Goal: Task Accomplishment & Management: Manage account settings

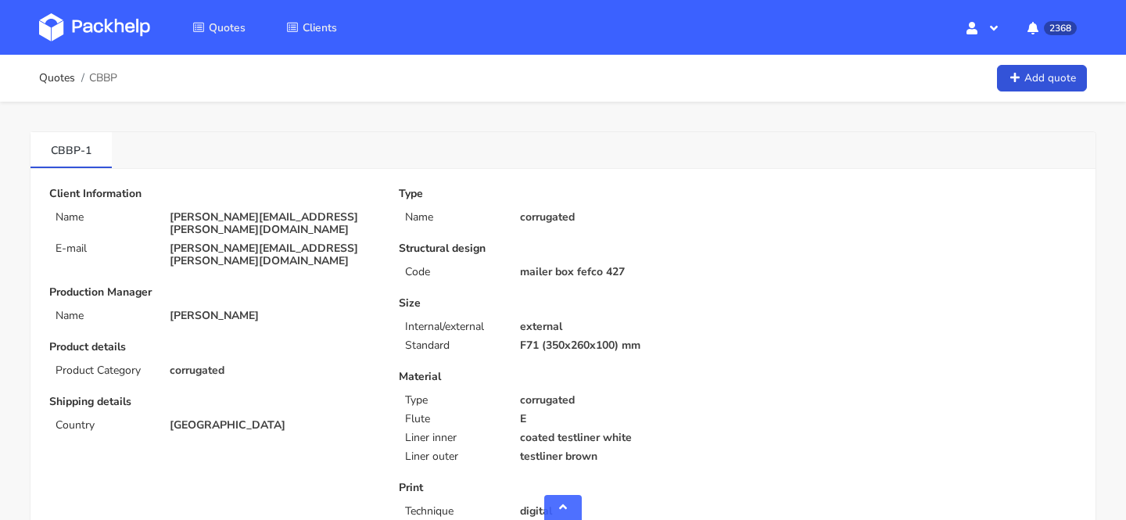
scroll to position [874, 0]
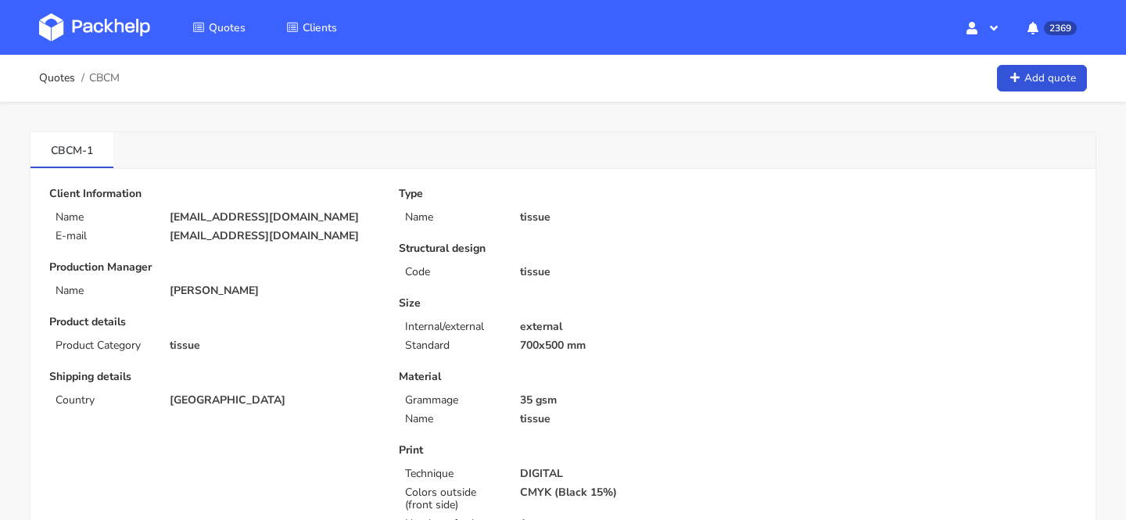
click at [938, 305] on div "Type Name tissue Structural design Code tissue Size Internal/external external …" at bounding box center [738, 423] width 700 height 471
click at [245, 215] on p "[EMAIL_ADDRESS][DOMAIN_NAME]" at bounding box center [273, 217] width 207 height 13
click at [245, 215] on p "hello@bebeconcept.pl" at bounding box center [273, 217] width 207 height 13
click at [245, 213] on p "hello@bebeconcept.pl" at bounding box center [273, 217] width 207 height 13
drag, startPoint x: 286, startPoint y: 219, endPoint x: 166, endPoint y: 217, distance: 120.5
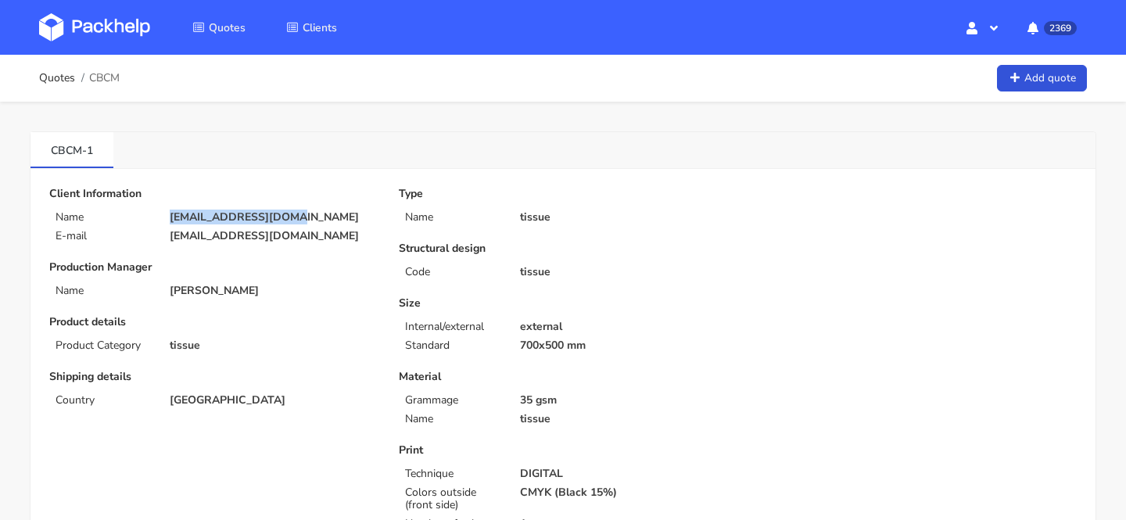
click at [166, 217] on div "hello@bebeconcept.pl" at bounding box center [273, 217] width 229 height 13
copy p "hello@bebeconcept.pl"
click at [100, 77] on span "CBCM" at bounding box center [104, 78] width 30 height 13
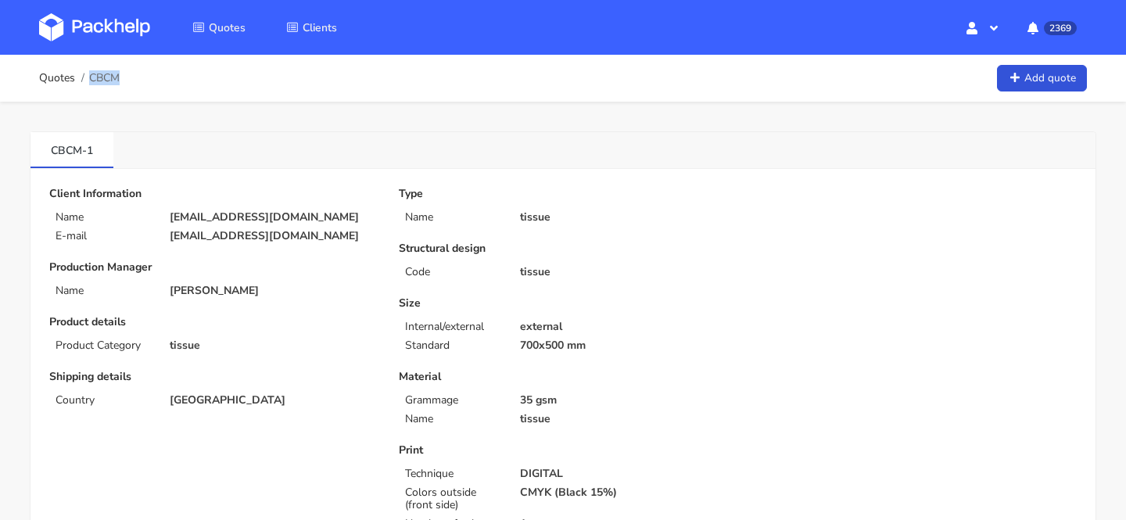
copy span "CBCM"
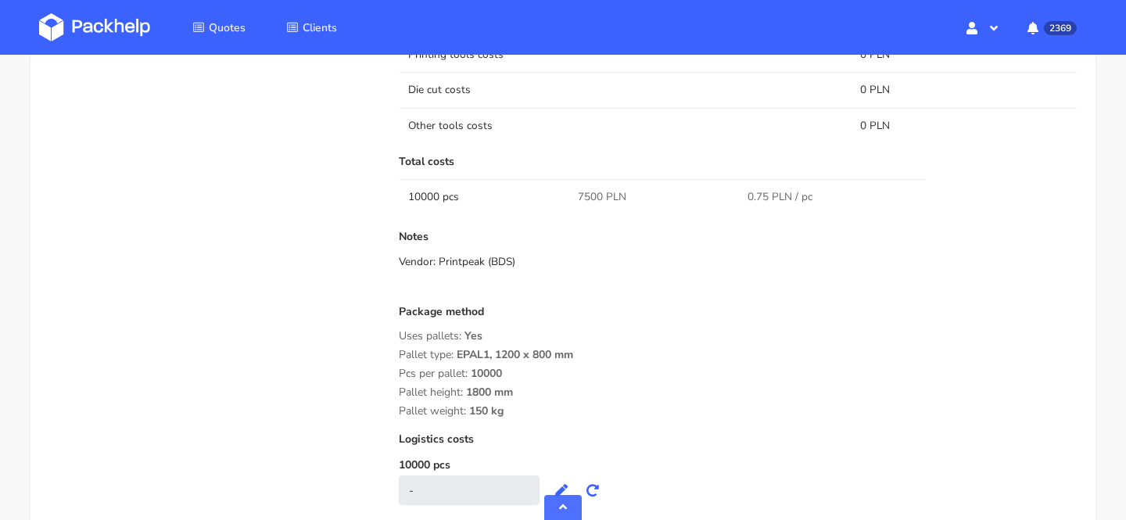
scroll to position [1103, 0]
click at [592, 198] on span "7500 PLN" at bounding box center [602, 199] width 48 height 16
copy span "7500"
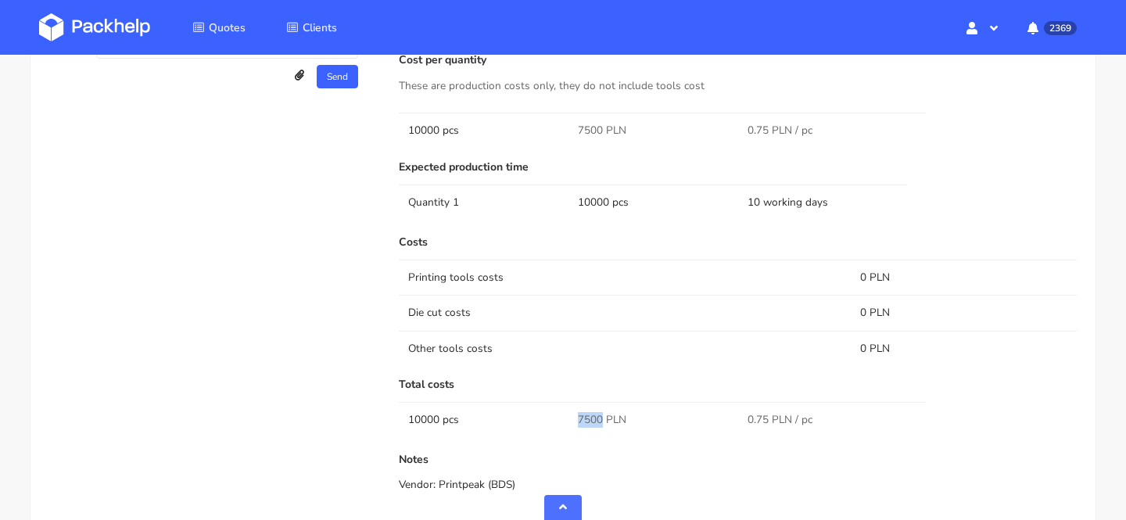
scroll to position [1214, 0]
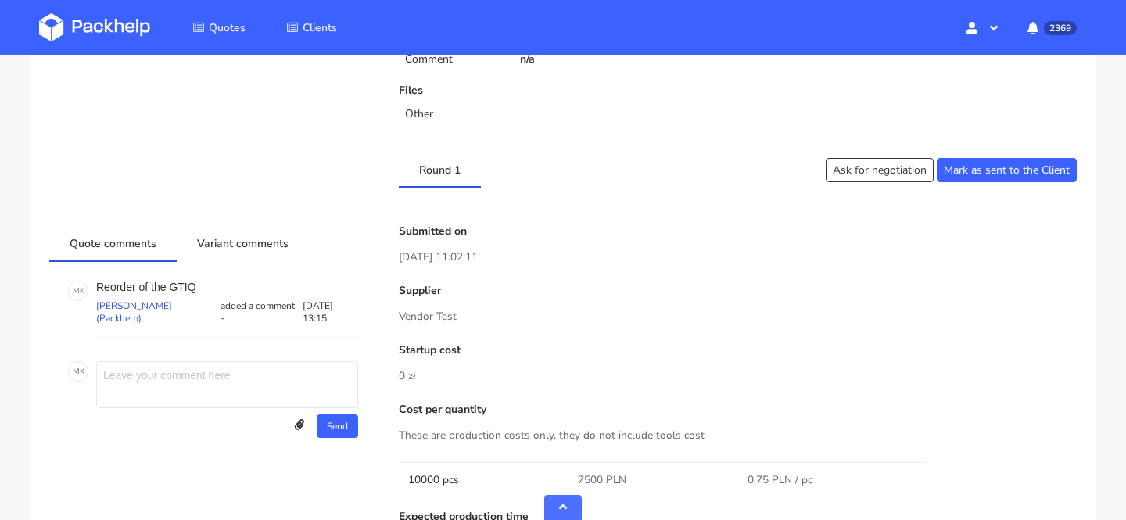
scroll to position [574, 0]
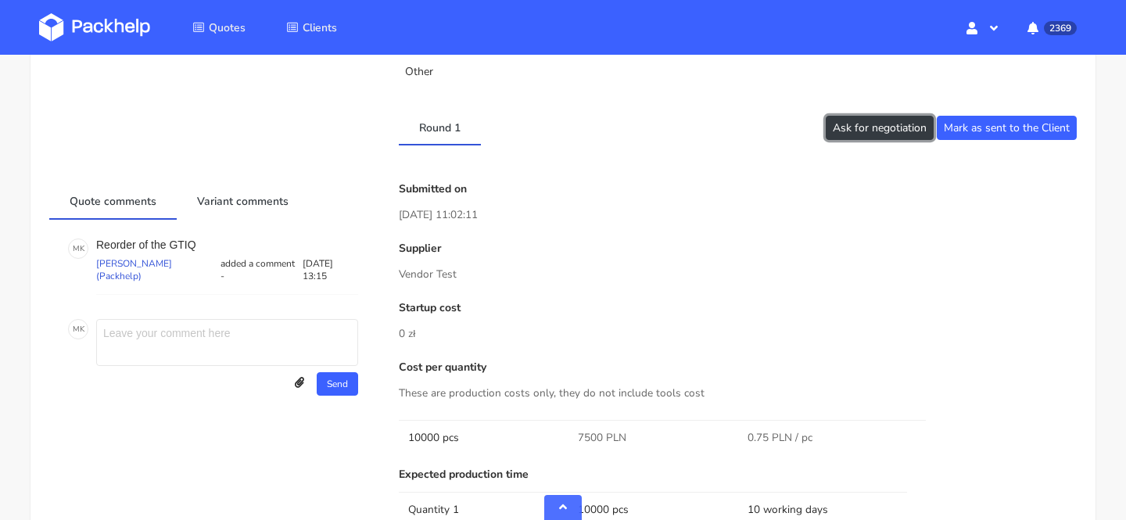
click at [893, 135] on button "Ask for negotiation" at bounding box center [880, 128] width 108 height 24
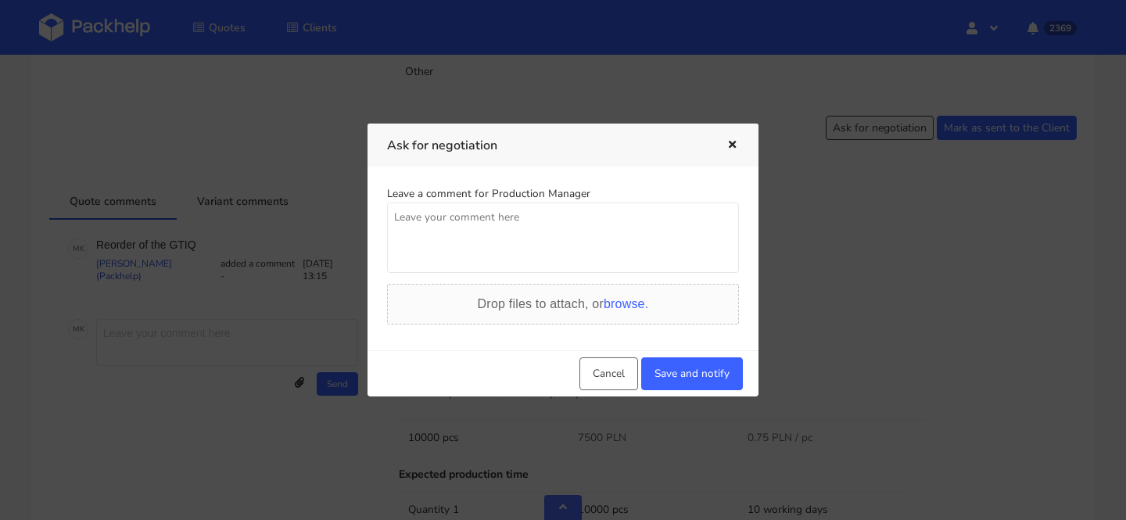
click at [586, 217] on textarea at bounding box center [563, 238] width 352 height 70
type textarea "damy rade zejsc z 5%?"
click at [711, 363] on button "Save and notify" at bounding box center [692, 373] width 102 height 33
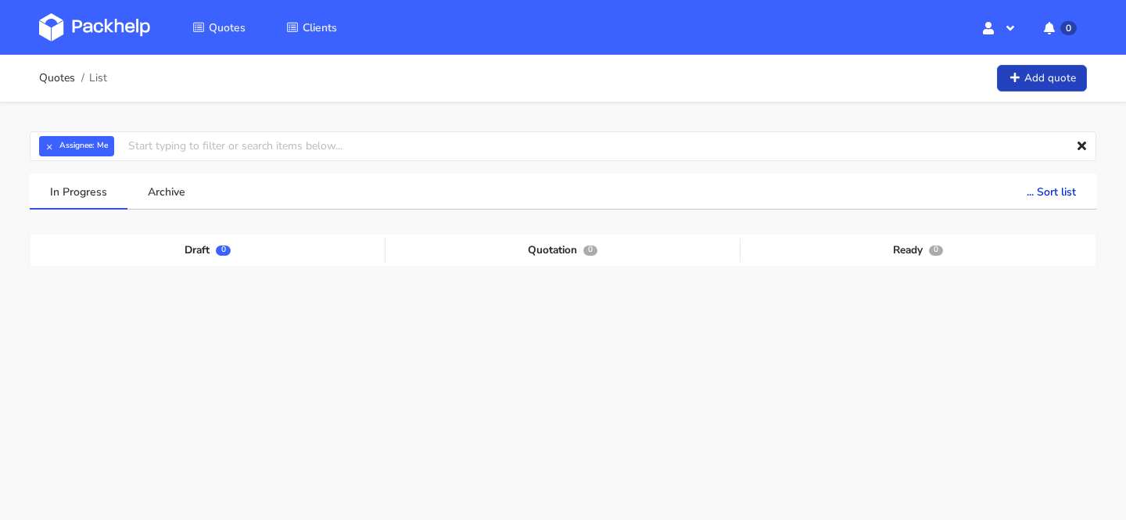
click at [1046, 88] on link "Add quote" at bounding box center [1042, 78] width 90 height 27
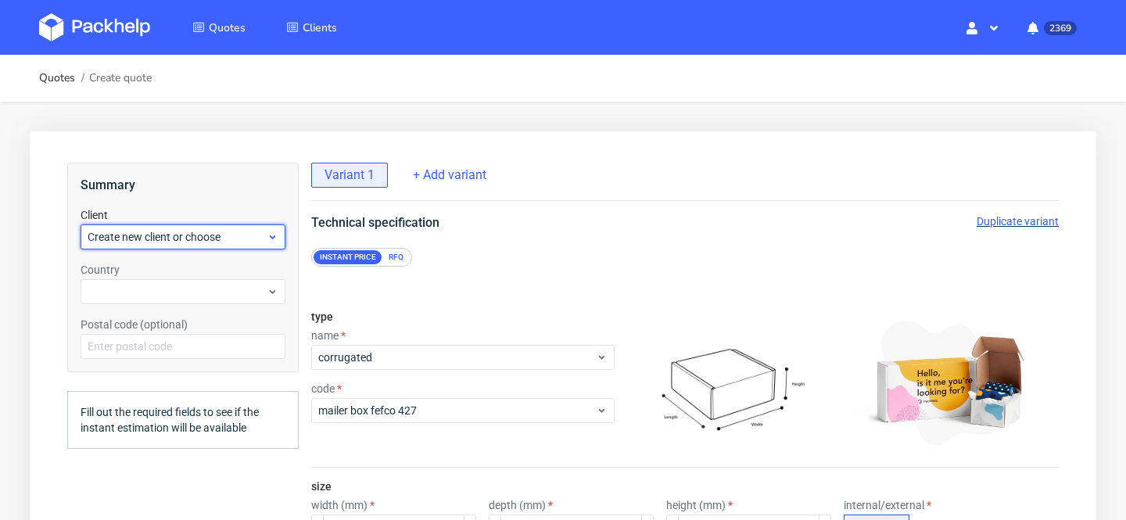
click at [195, 231] on span "Create new client or choose" at bounding box center [177, 237] width 179 height 16
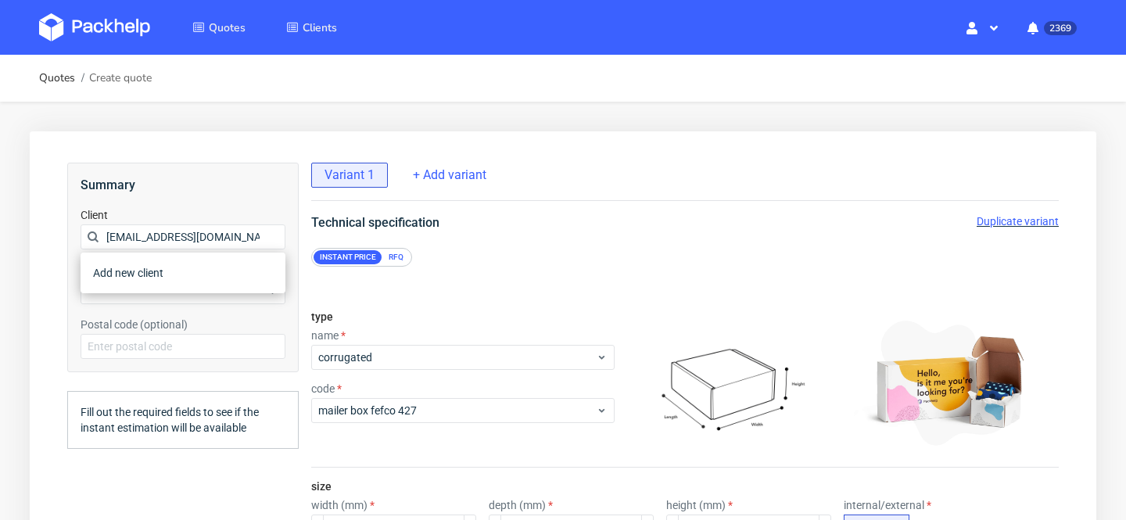
scroll to position [0, 9]
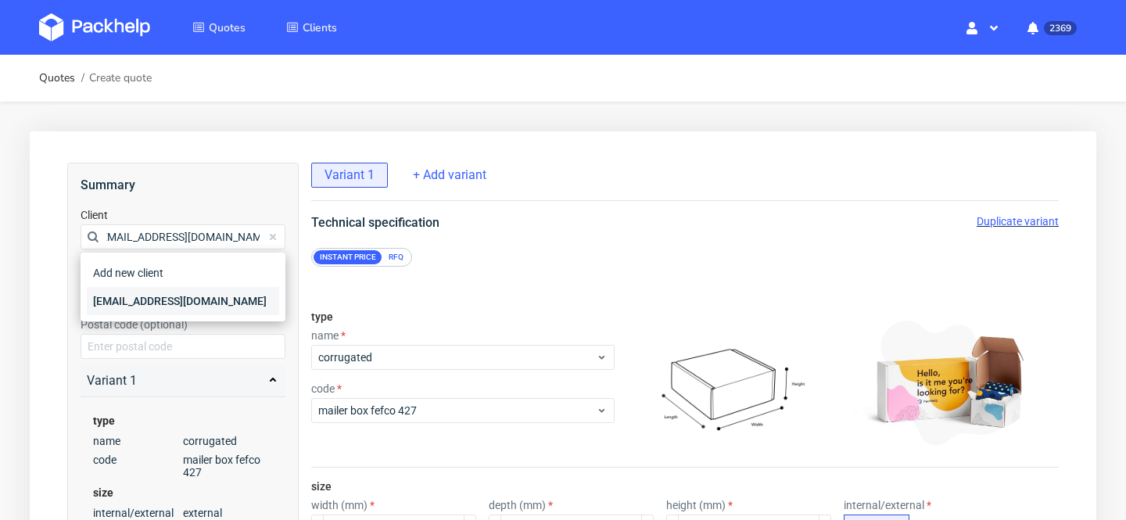
type input "[EMAIL_ADDRESS][DOMAIN_NAME]"
click at [182, 307] on div "[EMAIL_ADDRESS][DOMAIN_NAME]" at bounding box center [183, 301] width 192 height 28
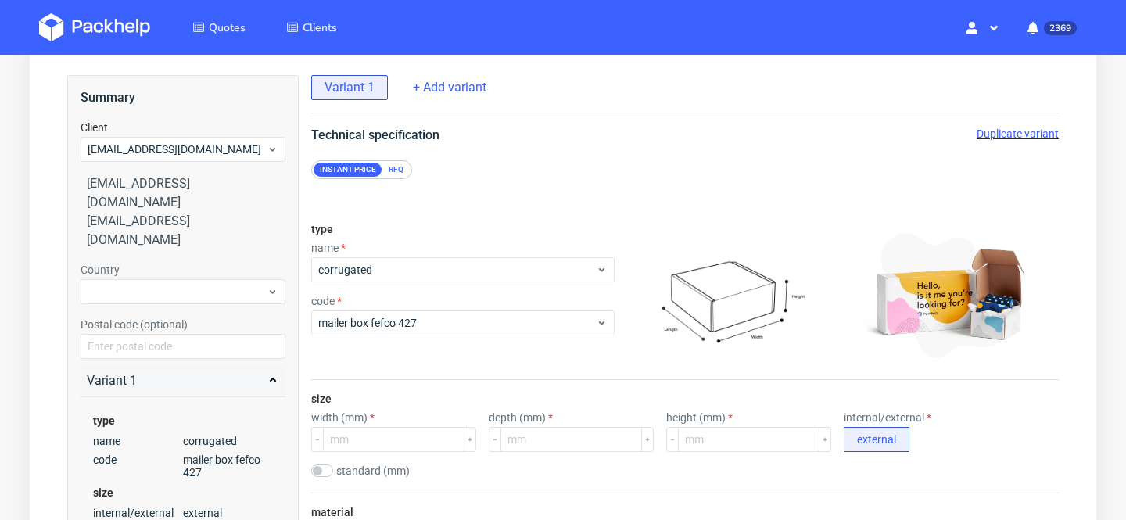
scroll to position [96, 0]
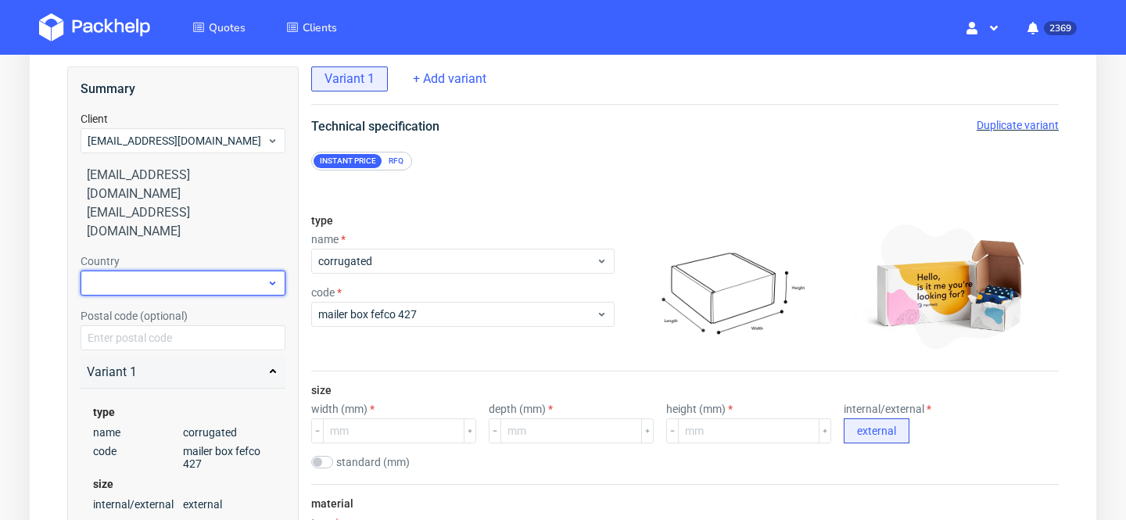
click at [163, 271] on div at bounding box center [183, 283] width 205 height 25
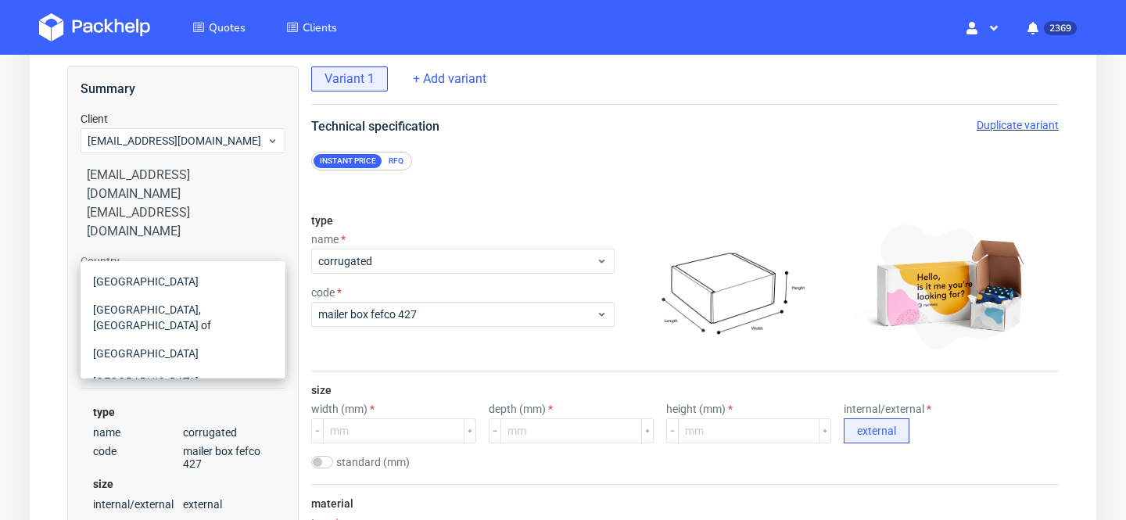
type input "uni"
click at [123, 271] on input "uni" at bounding box center [183, 283] width 205 height 25
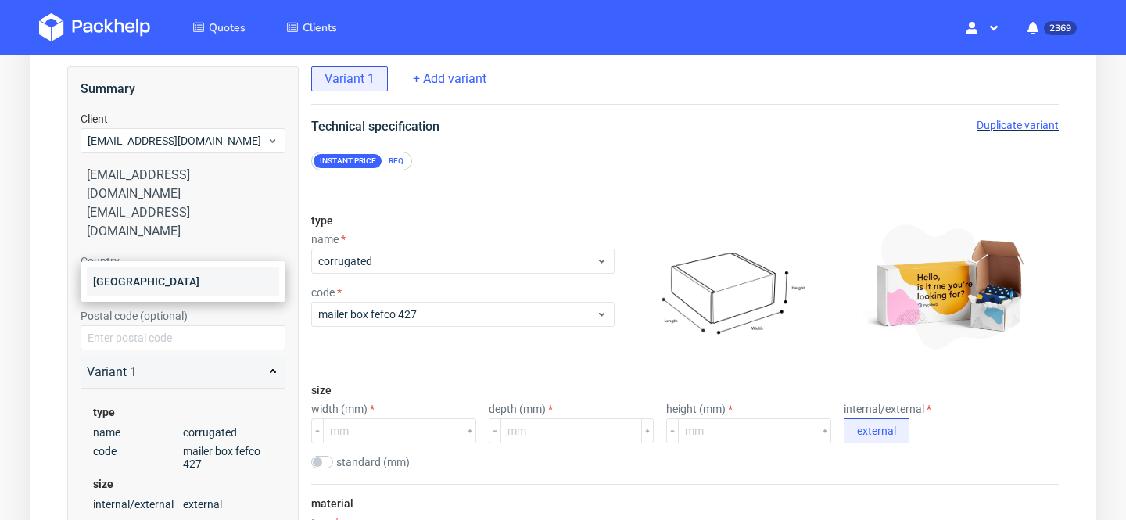
type input "germ"
click at [160, 278] on div "[GEOGRAPHIC_DATA]" at bounding box center [183, 281] width 192 height 28
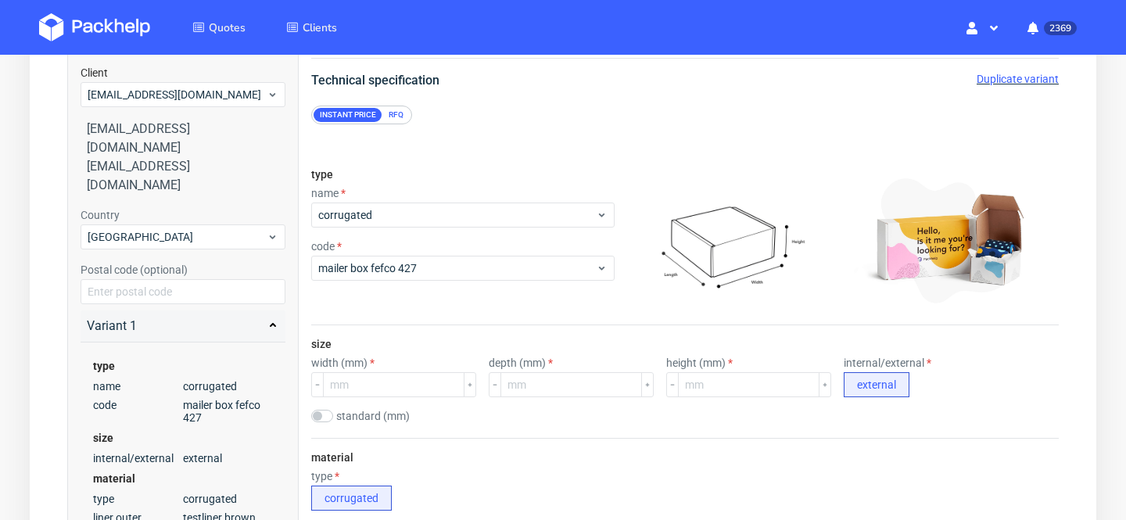
scroll to position [156, 0]
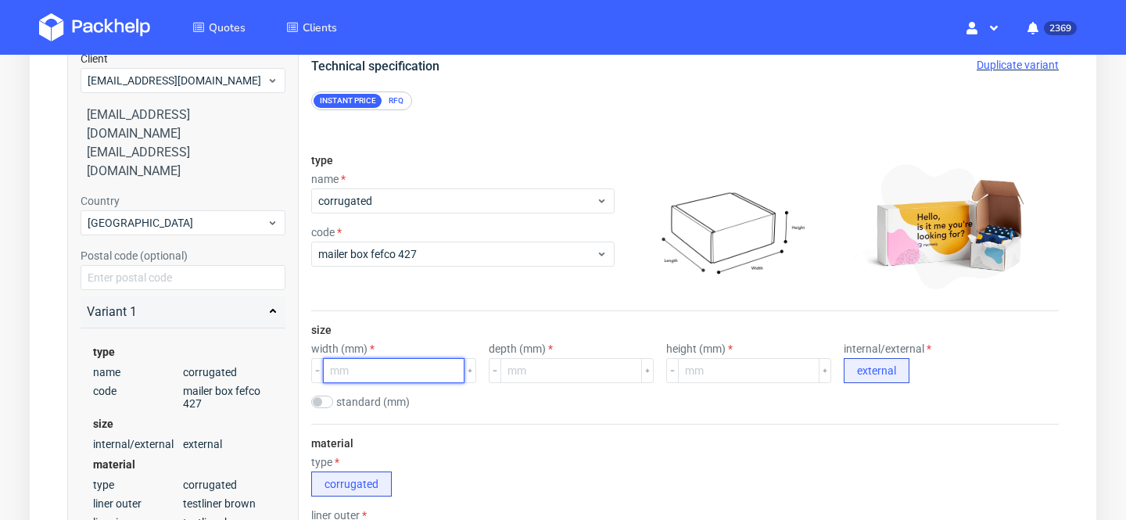
click at [404, 366] on input "number" at bounding box center [394, 370] width 142 height 25
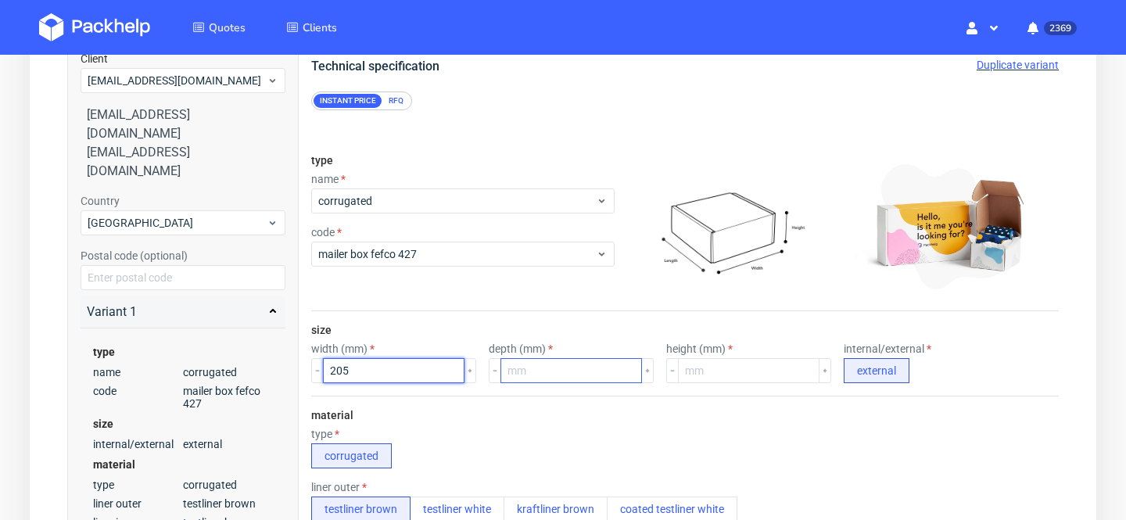
type input "205"
click at [529, 375] on input "number" at bounding box center [571, 370] width 142 height 25
type input "80"
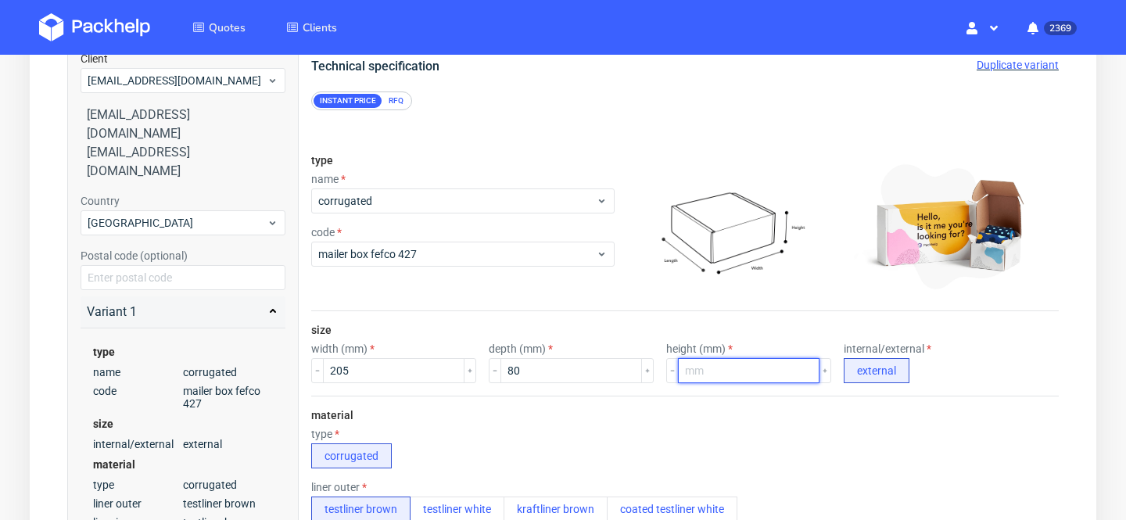
click at [730, 371] on input "number" at bounding box center [749, 370] width 142 height 25
type input "80"
click at [768, 428] on div "type corrugated" at bounding box center [685, 448] width 748 height 41
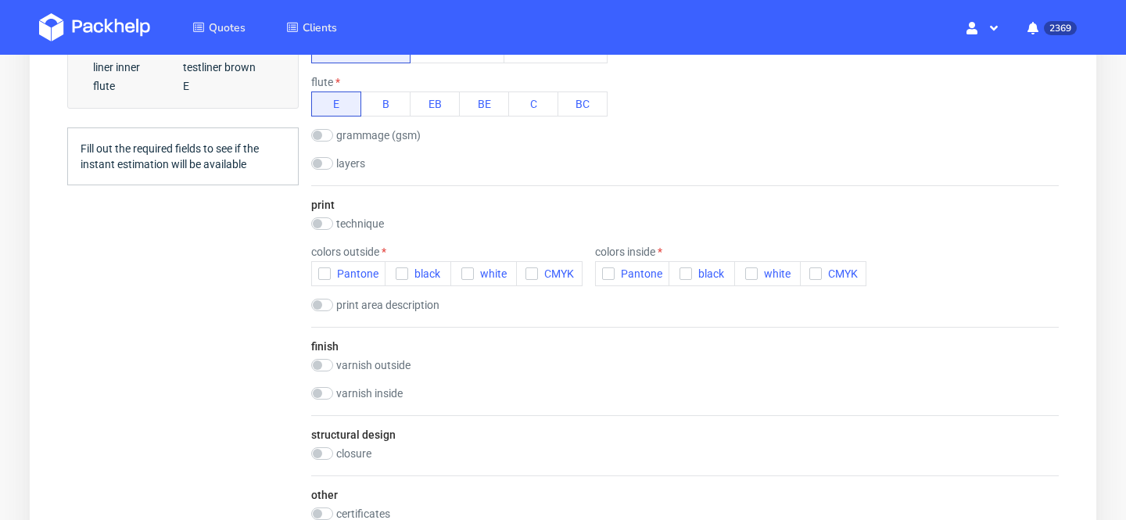
scroll to position [693, 0]
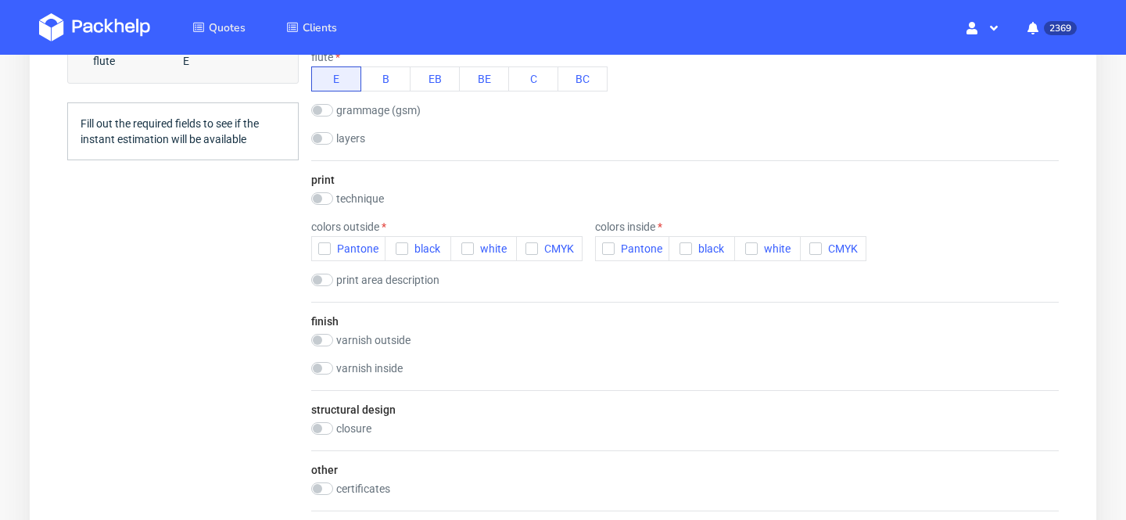
click at [374, 195] on label "technique" at bounding box center [360, 198] width 48 height 13
checkbox input "true"
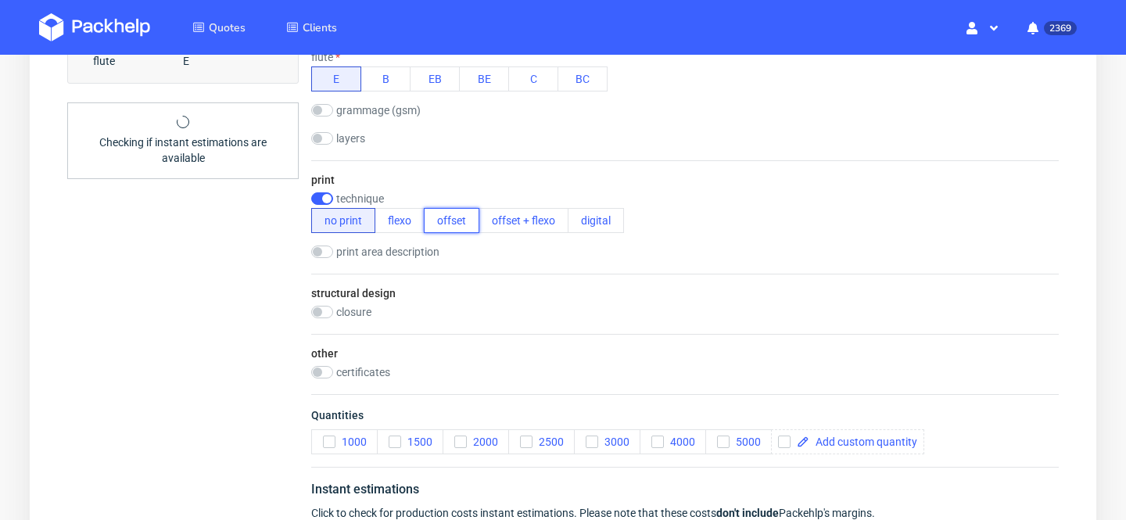
click at [449, 220] on button "offset" at bounding box center [452, 220] width 56 height 25
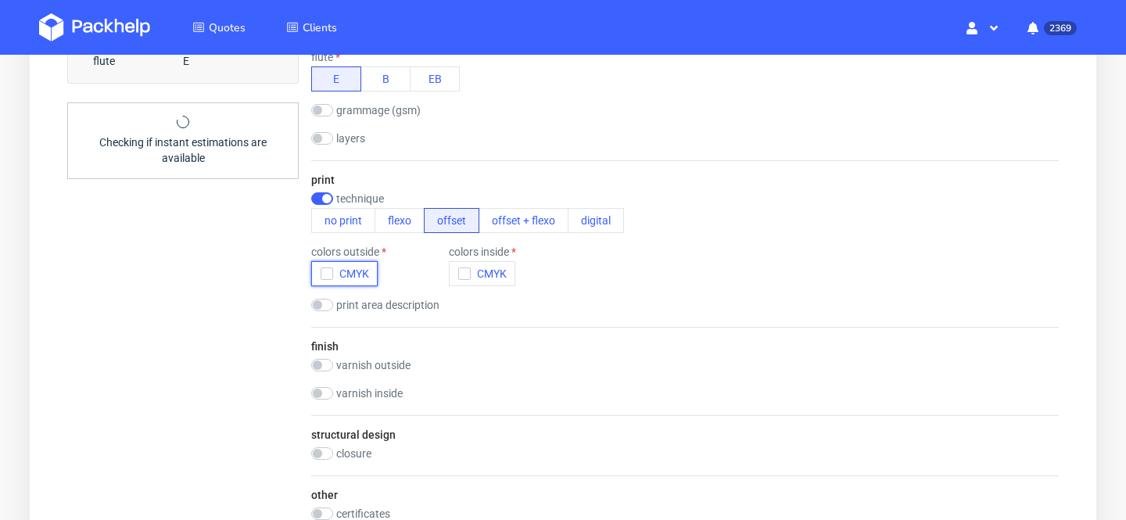
click at [334, 268] on span "CMYK" at bounding box center [351, 273] width 36 height 13
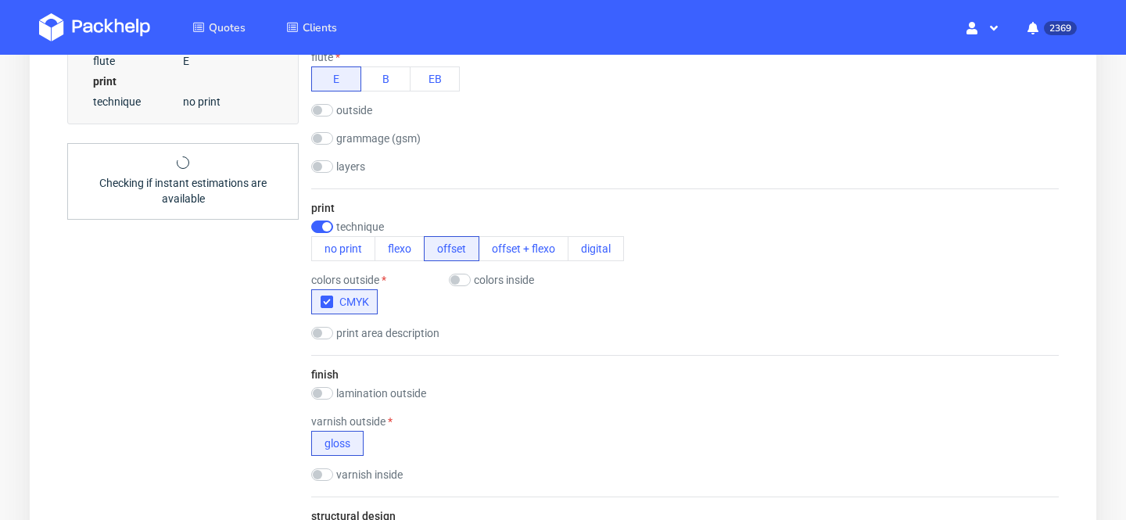
click at [522, 284] on label "colors inside" at bounding box center [504, 280] width 60 height 13
checkbox input "true"
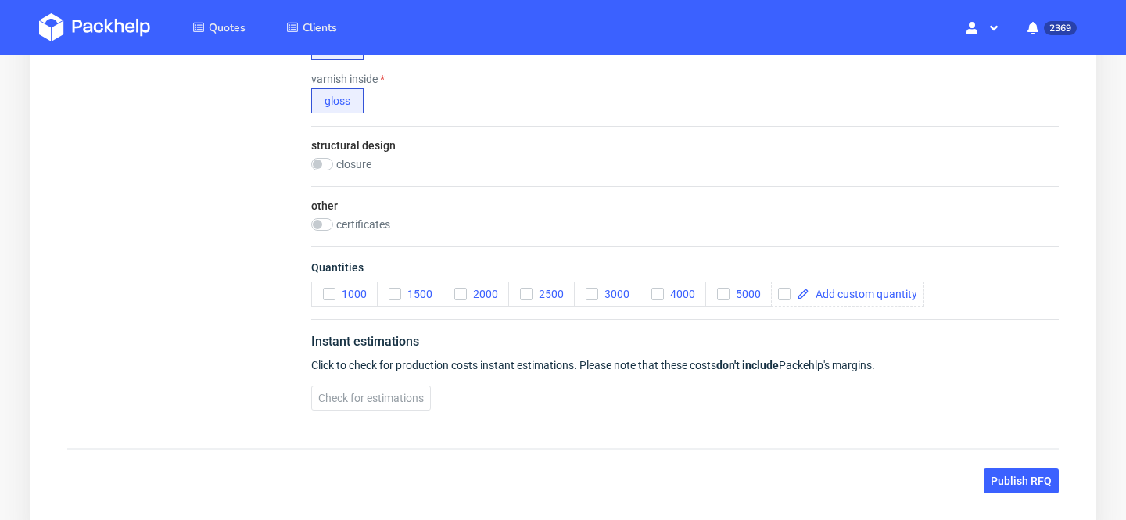
scroll to position [1157, 0]
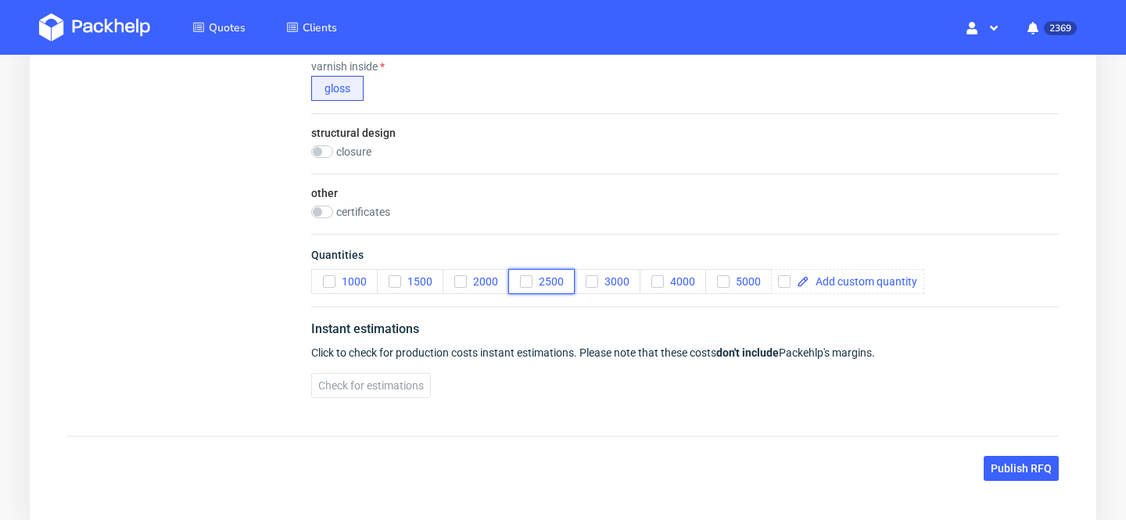
click at [547, 285] on span "2500" at bounding box center [548, 281] width 31 height 13
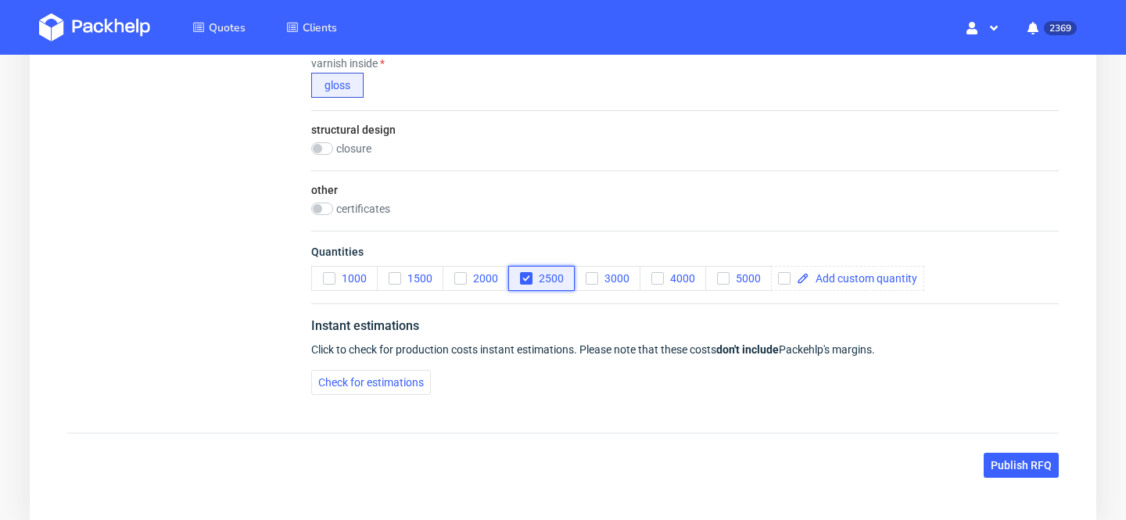
scroll to position [1244, 0]
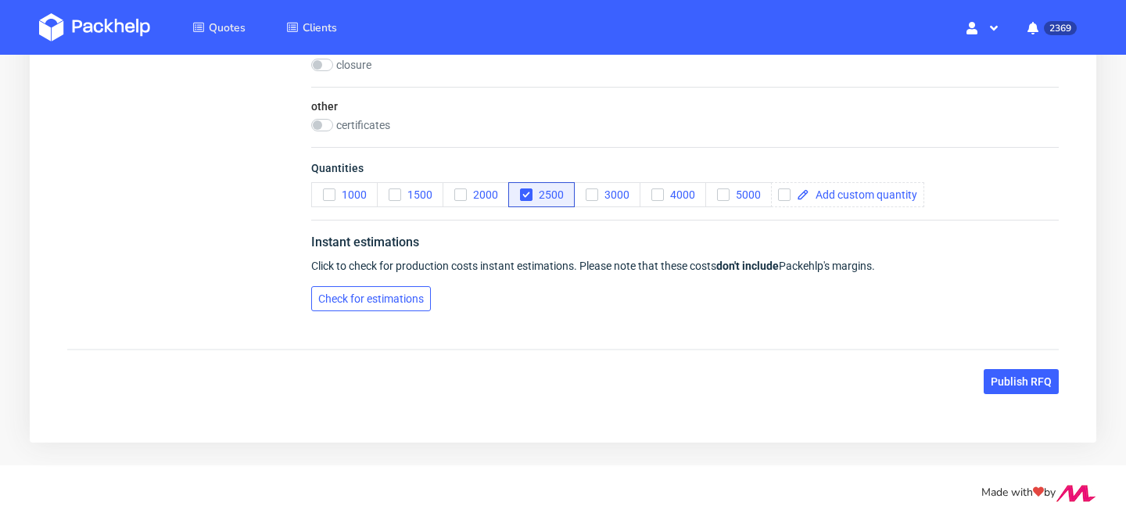
click at [401, 307] on button "Check for estimations" at bounding box center [371, 298] width 120 height 25
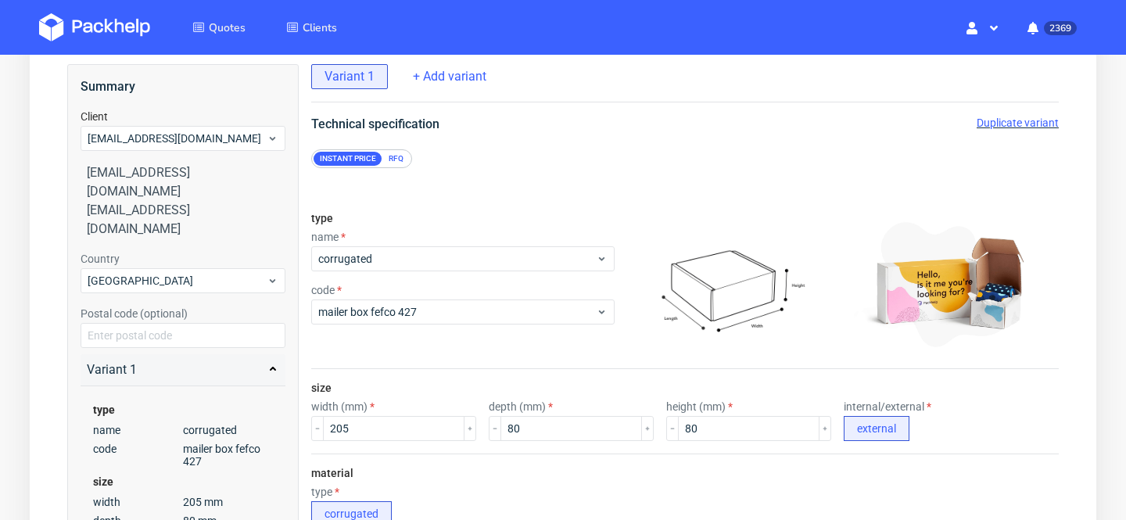
scroll to position [0, 0]
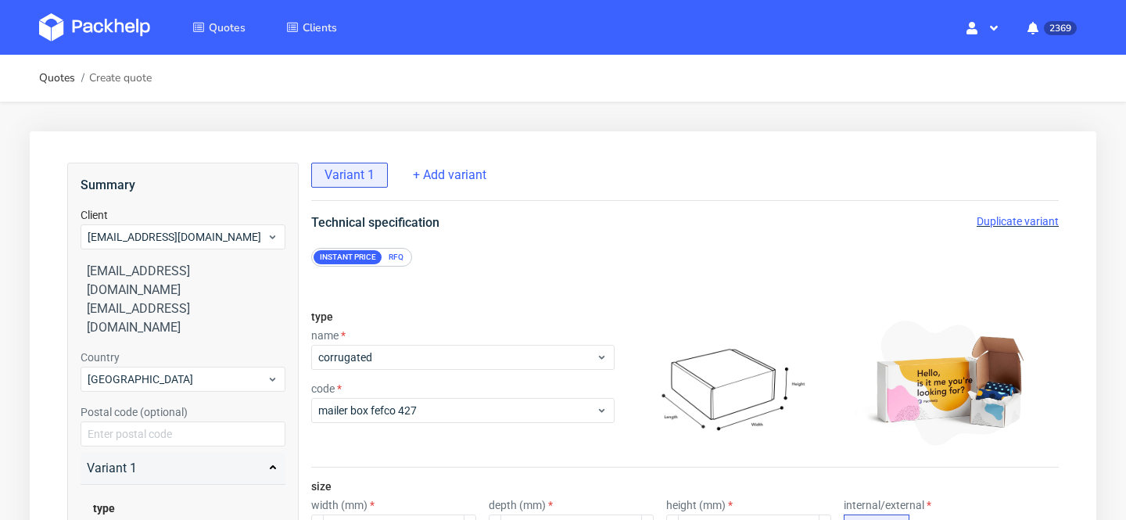
click at [1020, 219] on span "Duplicate variant" at bounding box center [1018, 221] width 82 height 13
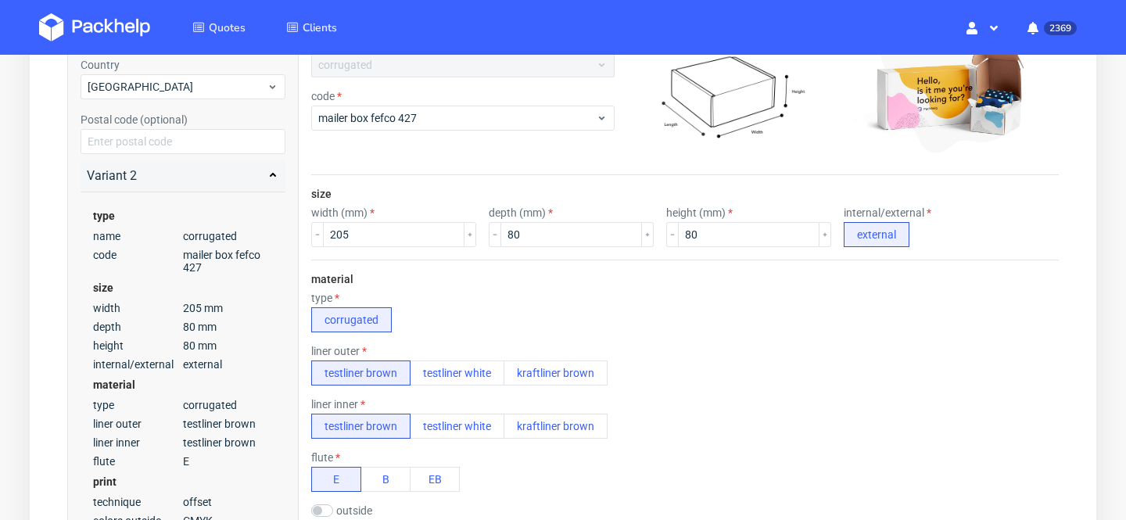
scroll to position [300, 0]
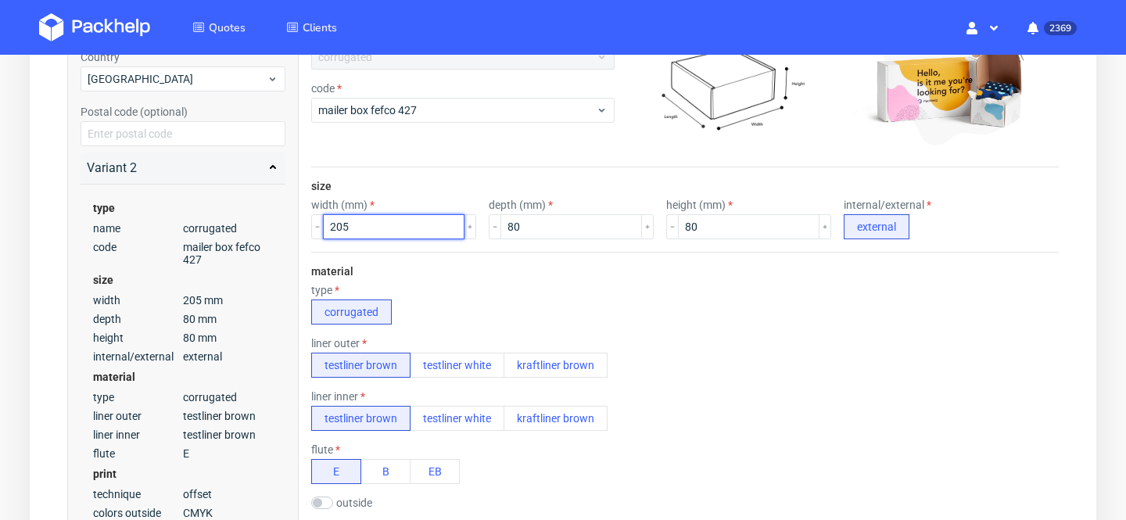
click at [386, 234] on input "205" at bounding box center [394, 226] width 142 height 25
click at [361, 231] on input "205" at bounding box center [394, 226] width 142 height 25
type input "231"
click at [482, 254] on div "material type corrugated liner outer testliner brown testliner white kraftliner…" at bounding box center [685, 430] width 748 height 357
drag, startPoint x: 535, startPoint y: 226, endPoint x: 378, endPoint y: 226, distance: 156.4
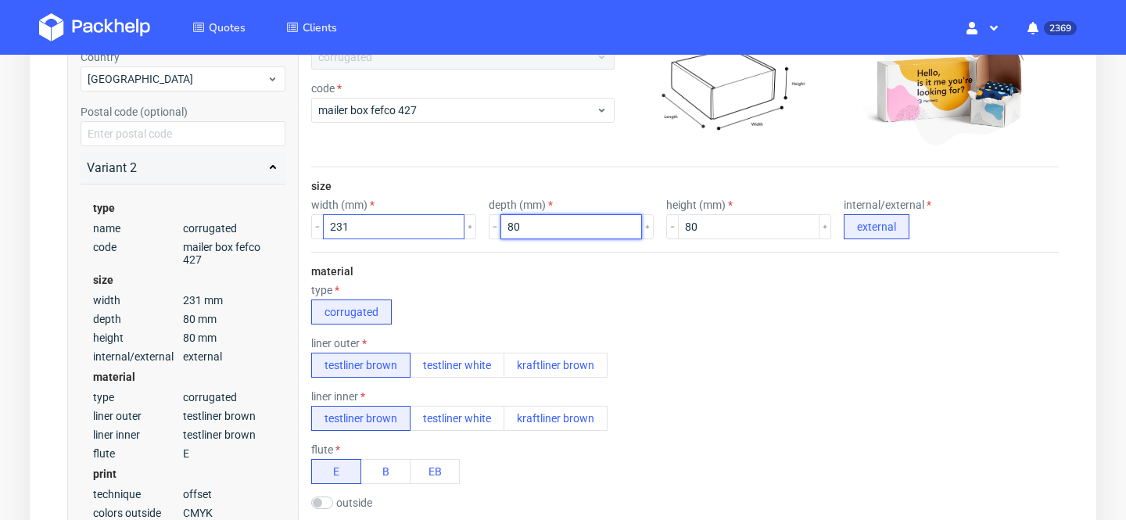
click at [378, 226] on div "width (mm) 231 depth (mm) 80 height (mm) 80 internal/external external" at bounding box center [685, 219] width 748 height 41
type input "140"
click at [708, 306] on div "type corrugated" at bounding box center [685, 304] width 748 height 41
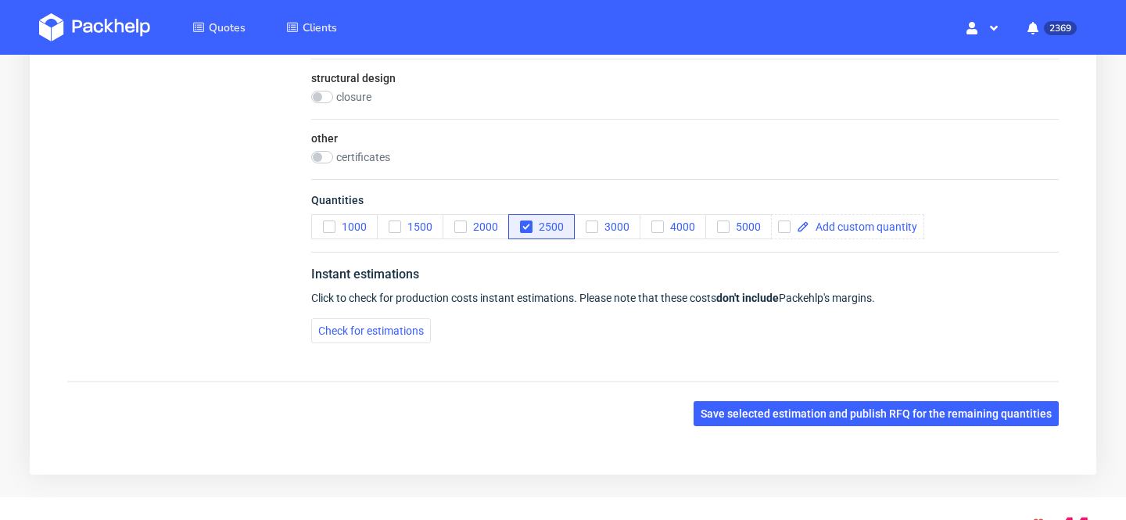
scroll to position [1244, 0]
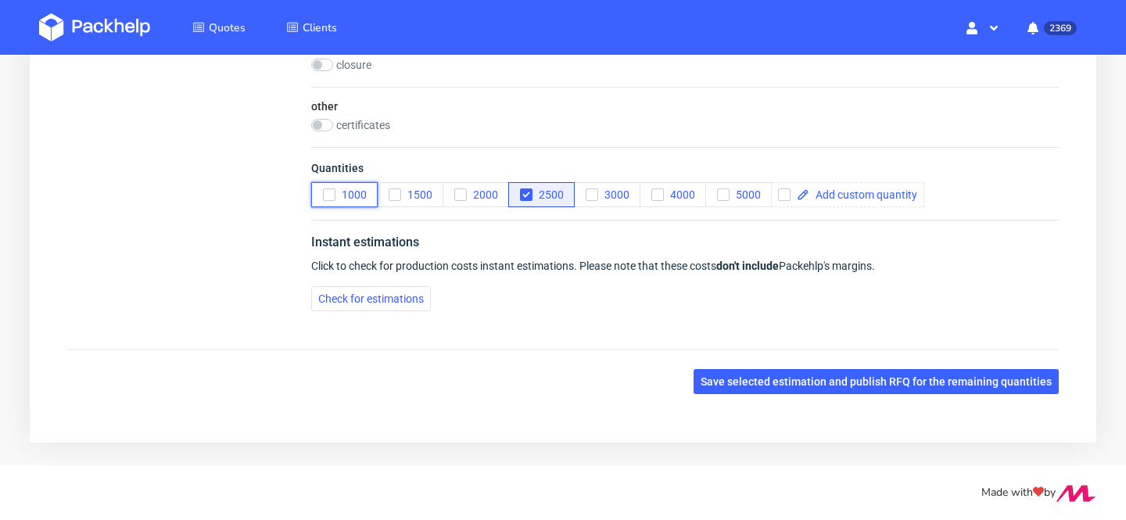
click at [352, 190] on span "1000" at bounding box center [350, 194] width 31 height 13
click at [524, 192] on icon "button" at bounding box center [526, 194] width 11 height 11
click at [545, 132] on div "certificates FSC" at bounding box center [685, 127] width 748 height 16
click at [393, 300] on span "Check for estimations" at bounding box center [371, 298] width 106 height 11
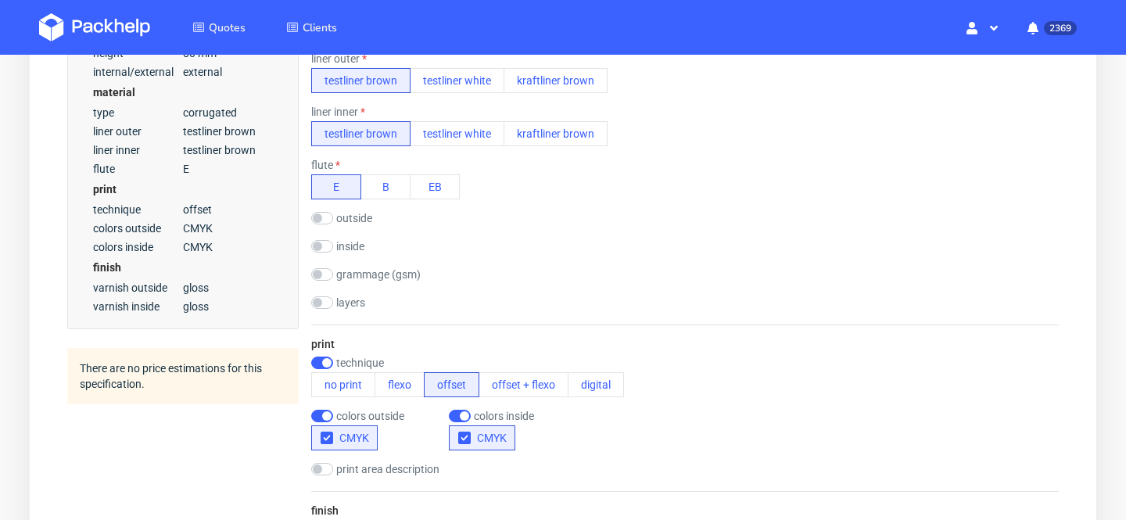
scroll to position [0, 0]
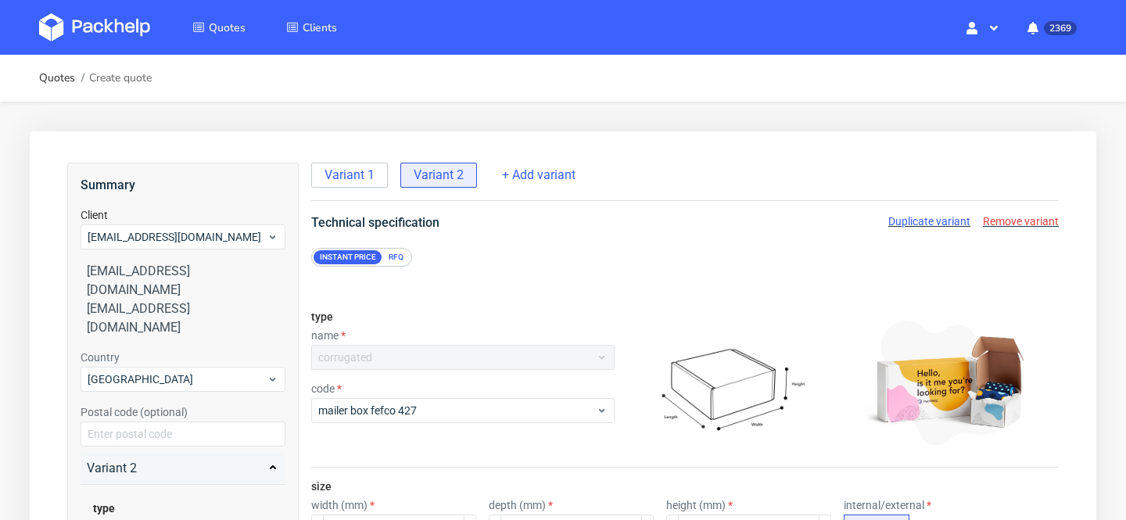
click at [1013, 217] on span "Remove variant" at bounding box center [1021, 221] width 76 height 13
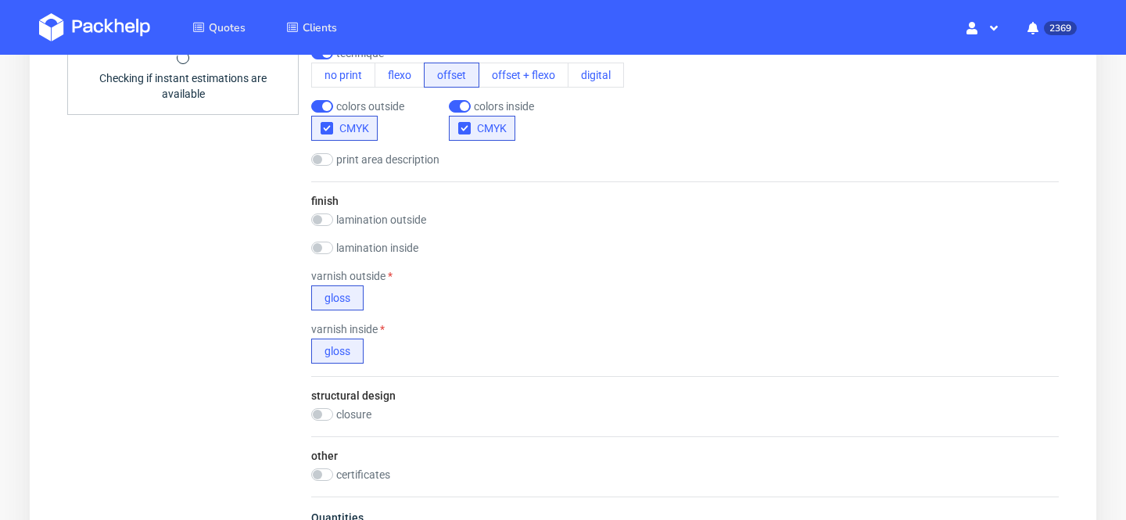
scroll to position [1645, 0]
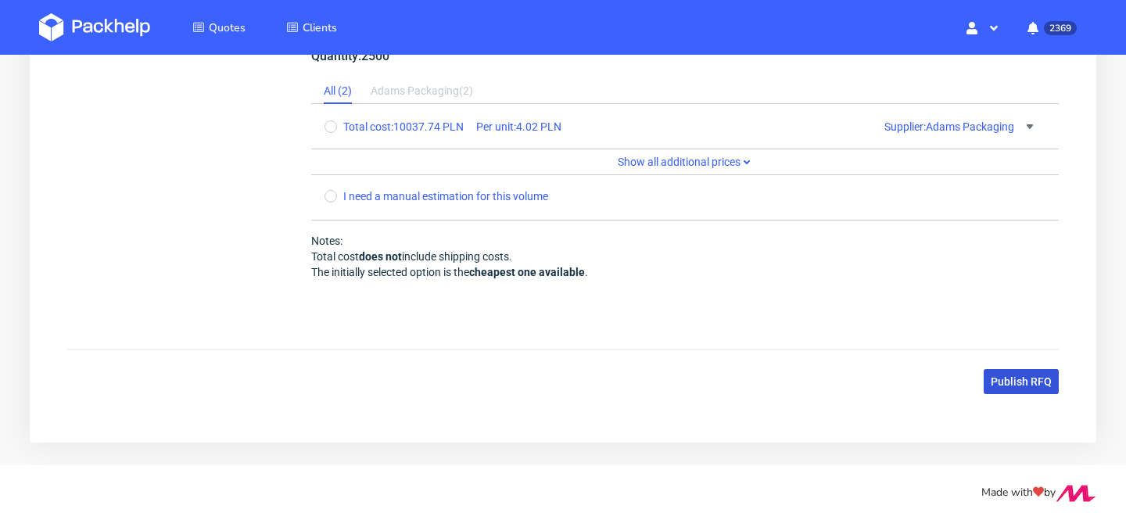
click at [1021, 383] on span "Publish RFQ" at bounding box center [1021, 381] width 61 height 11
click at [447, 130] on span "Total cost: 10037.74 PLN" at bounding box center [403, 126] width 120 height 13
radio input "true"
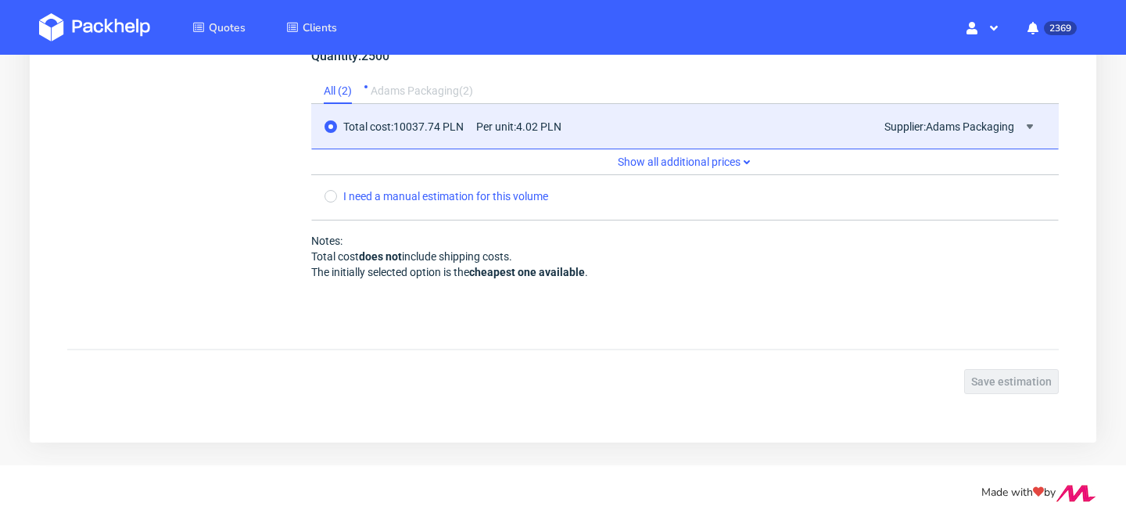
click at [1024, 382] on div "Save estimation" at bounding box center [563, 381] width 992 height 25
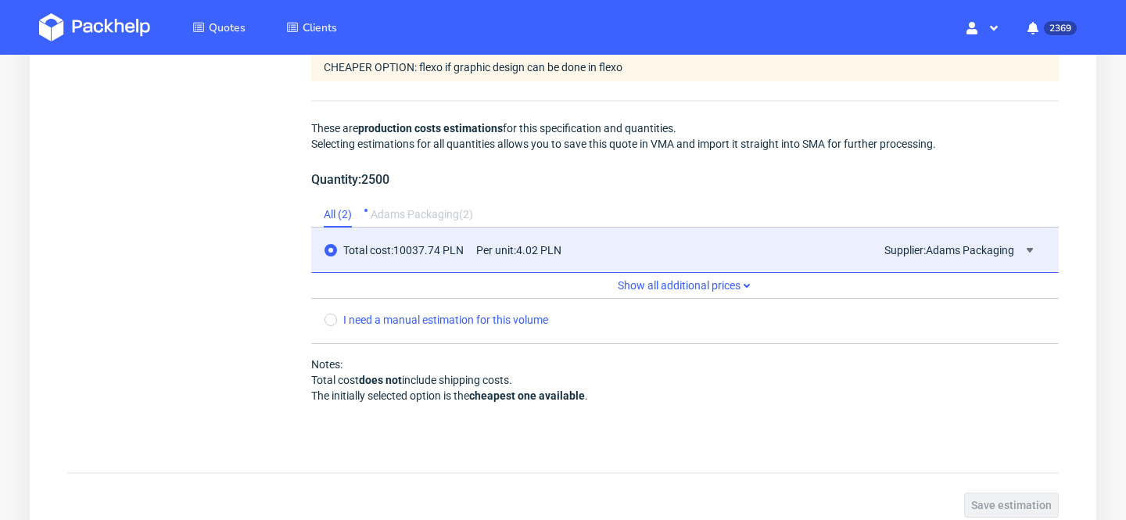
scroll to position [1522, 0]
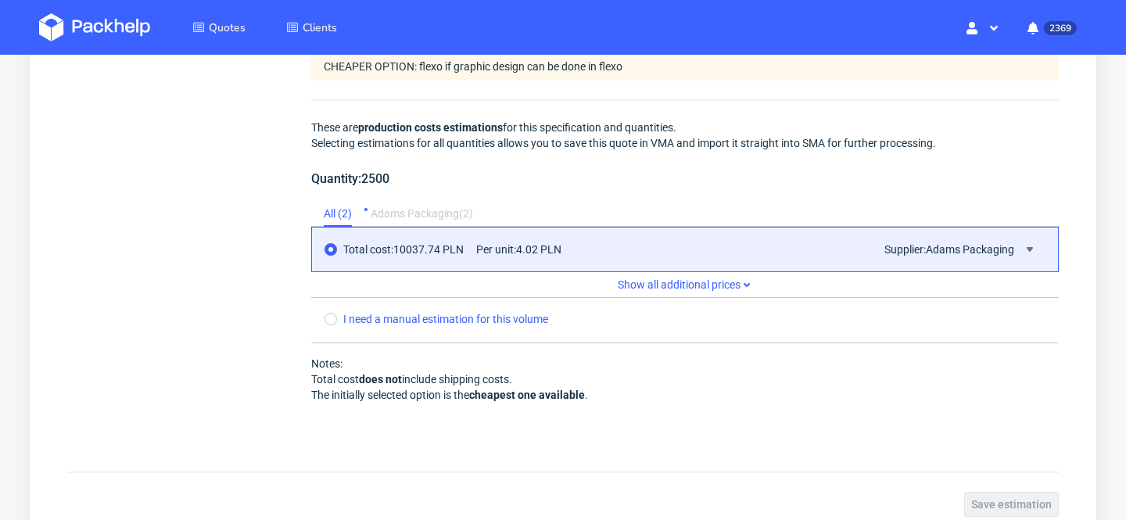
click at [554, 249] on span "Per unit: 4.02 PLN" at bounding box center [518, 249] width 85 height 13
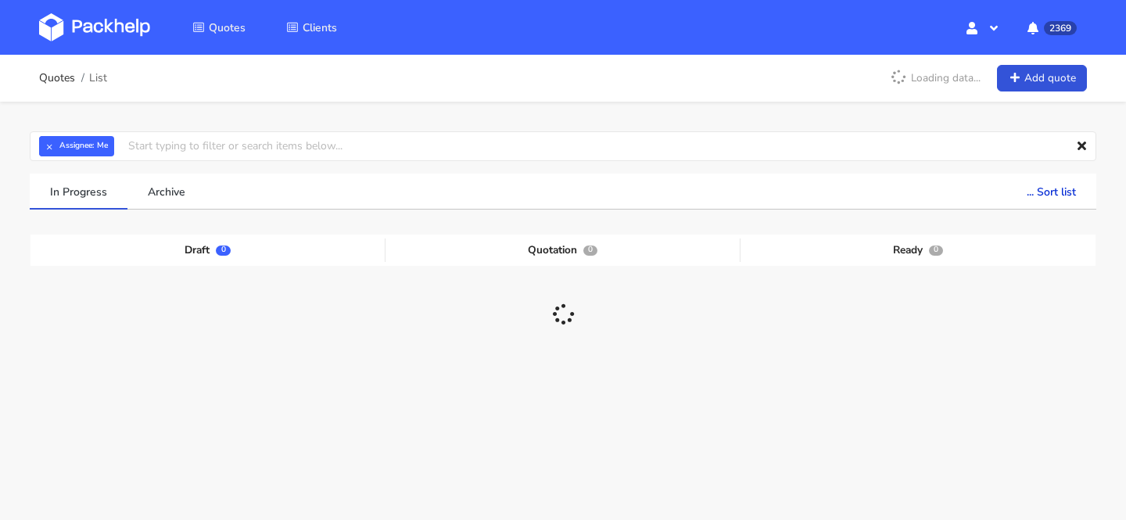
scroll to position [79, 0]
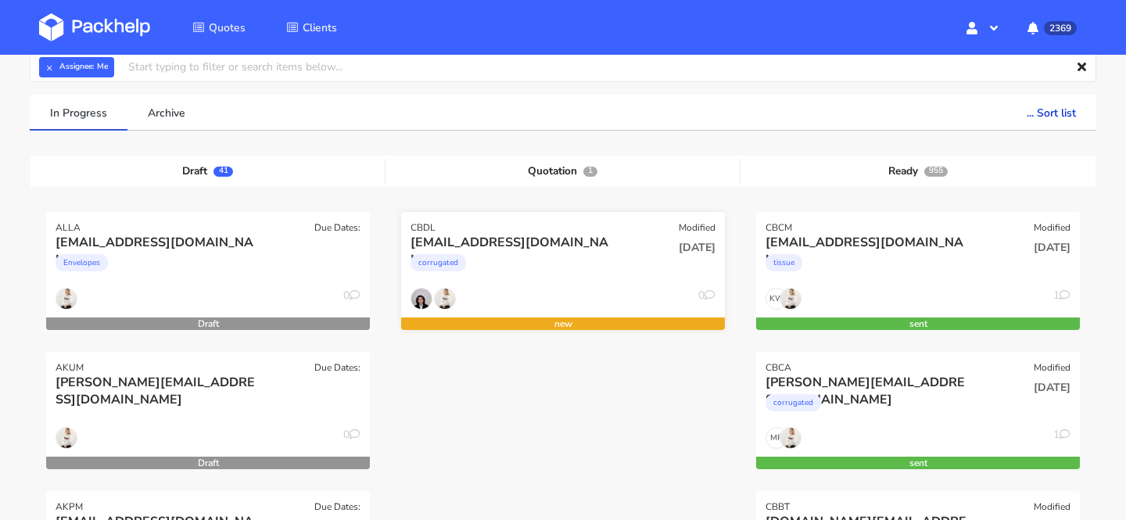
click at [614, 242] on div "[EMAIL_ADDRESS][DOMAIN_NAME]" at bounding box center [514, 242] width 207 height 17
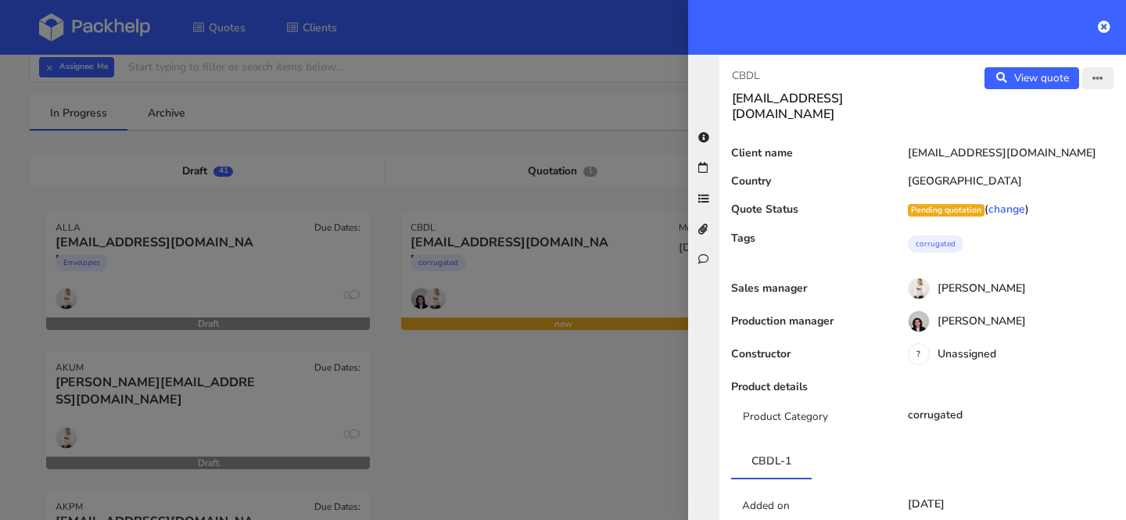
click at [1103, 80] on icon "button" at bounding box center [1097, 79] width 11 height 11
click at [1037, 103] on link "Edit quote" at bounding box center [1047, 111] width 138 height 26
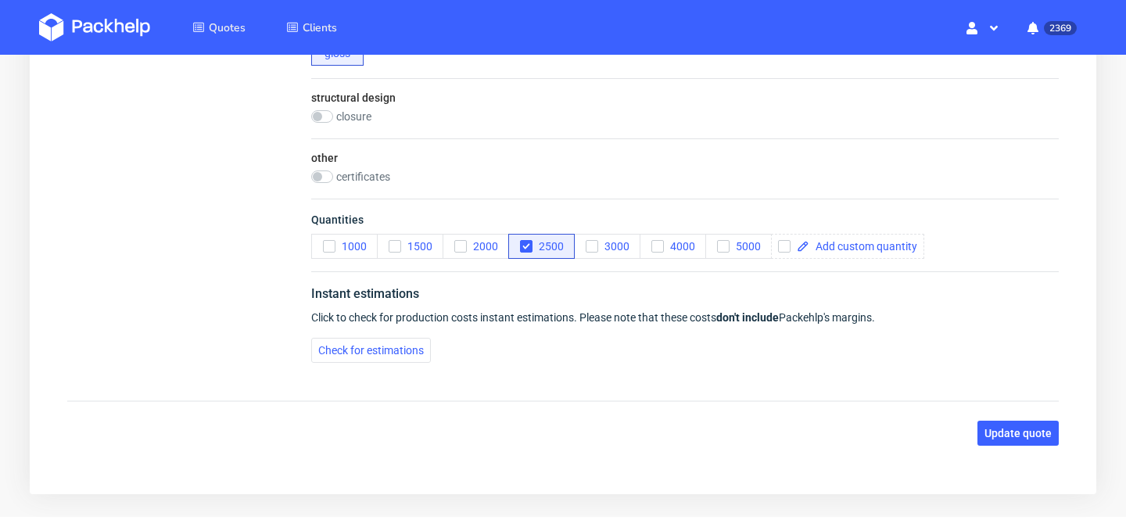
scroll to position [1244, 0]
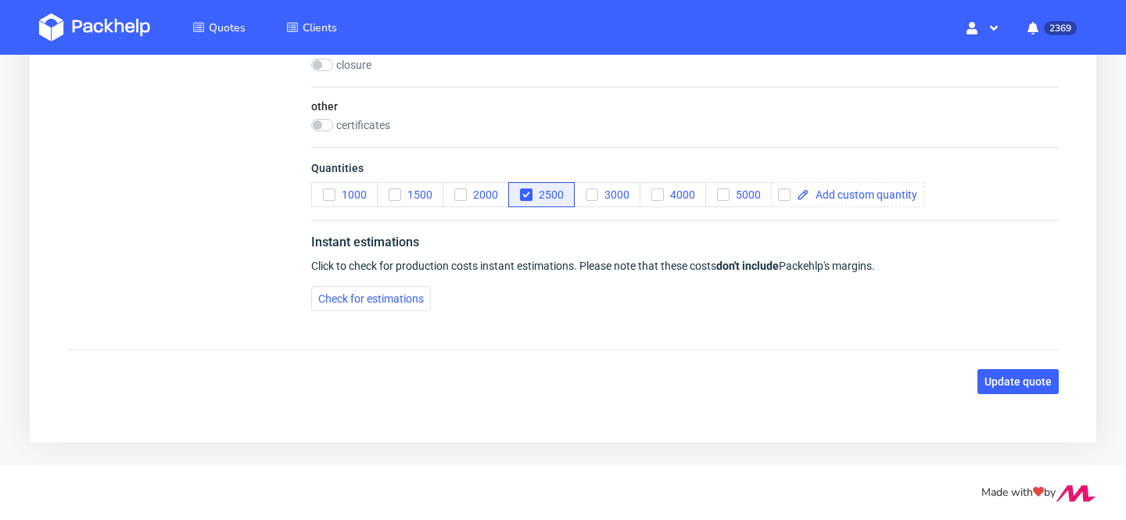
click at [348, 313] on div "Instant estimations Click to check for production costs instant estimations. Pl…" at bounding box center [685, 272] width 748 height 104
click at [355, 295] on span "Check for estimations" at bounding box center [371, 298] width 106 height 11
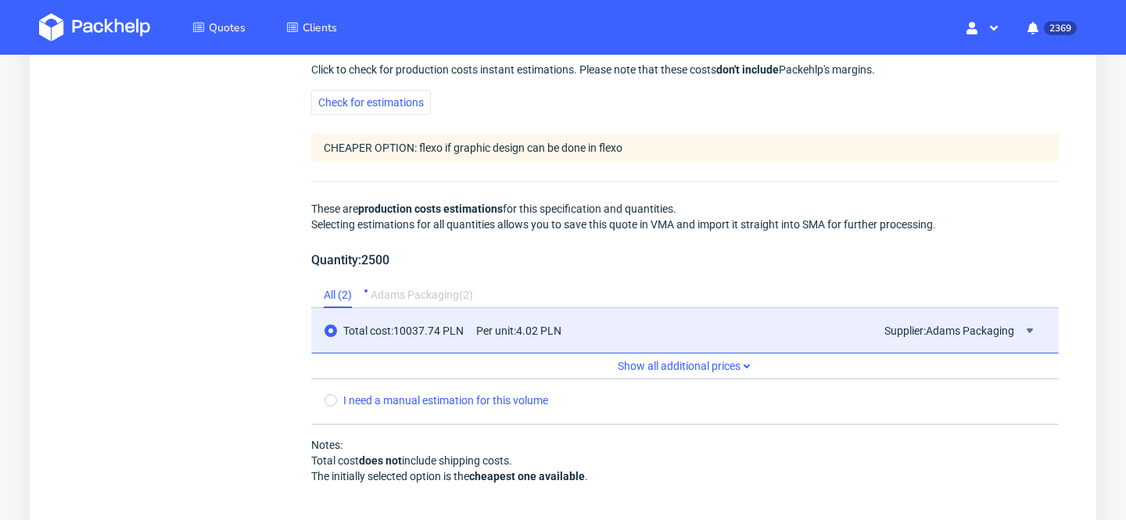
scroll to position [1645, 0]
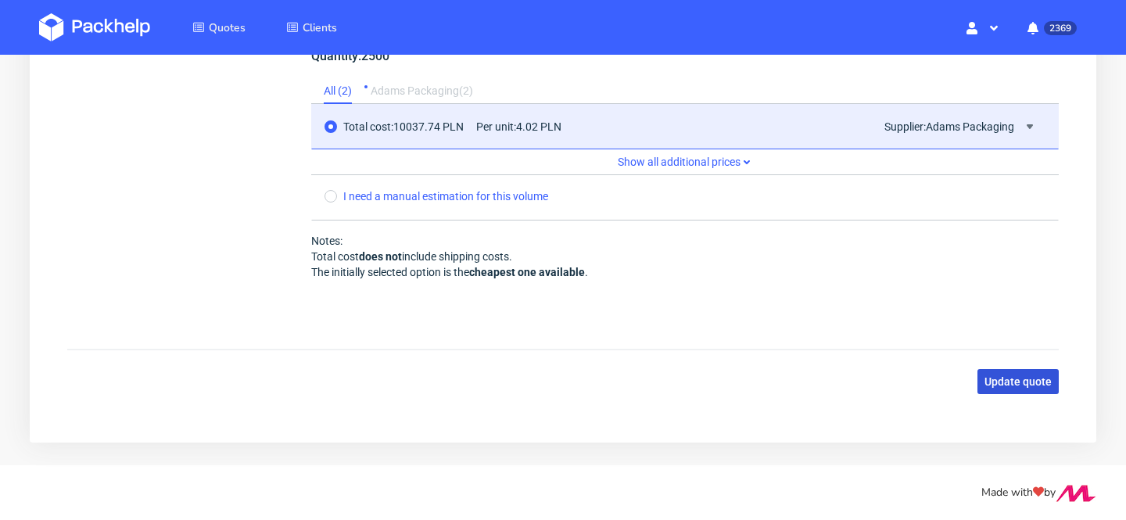
click at [1026, 377] on span "Update quote" at bounding box center [1018, 381] width 67 height 11
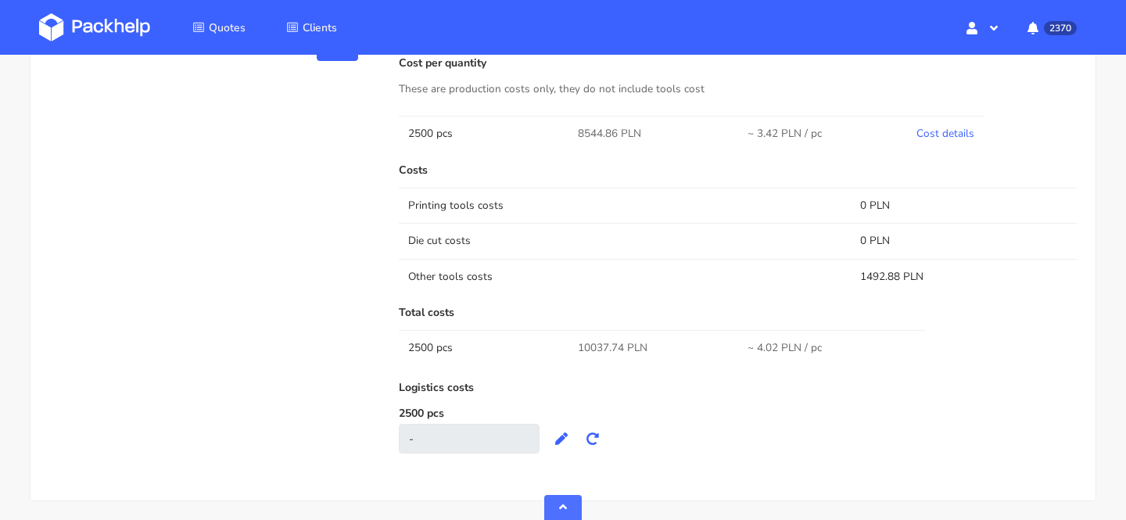
scroll to position [951, 0]
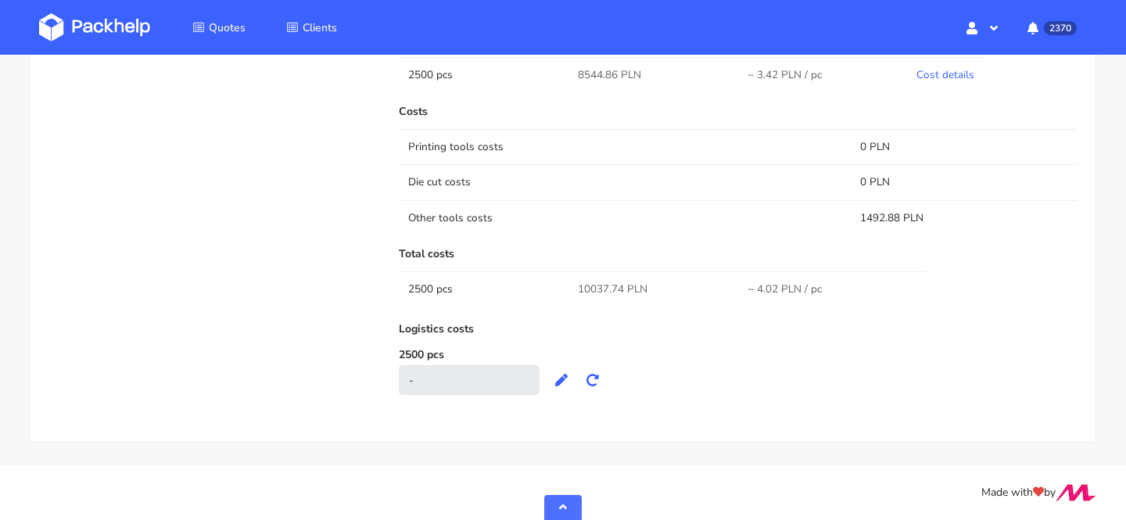
click at [594, 291] on span "10037.74 PLN" at bounding box center [613, 290] width 70 height 16
copy span "10037.74"
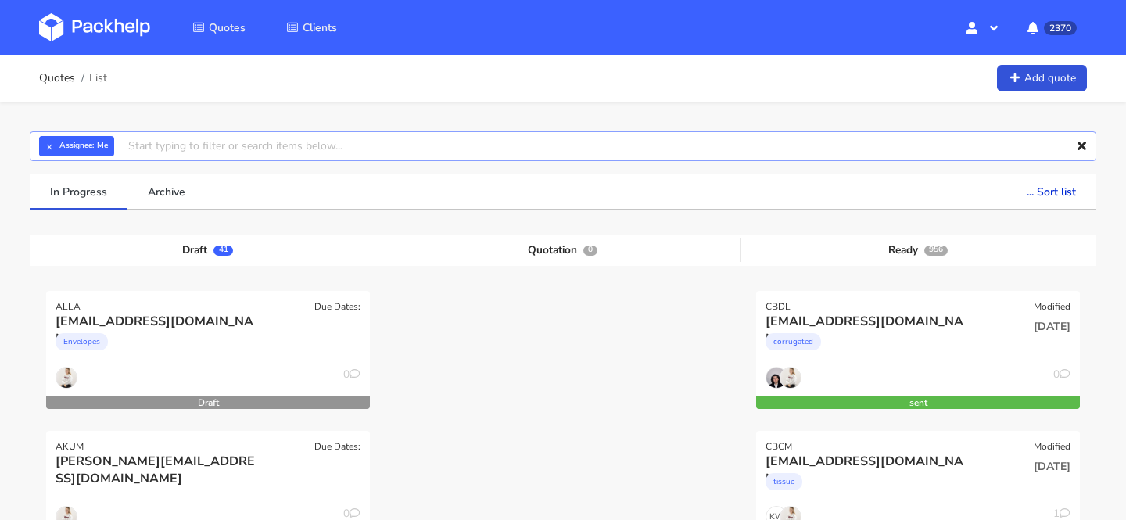
click at [303, 141] on input "text" at bounding box center [563, 146] width 1067 height 30
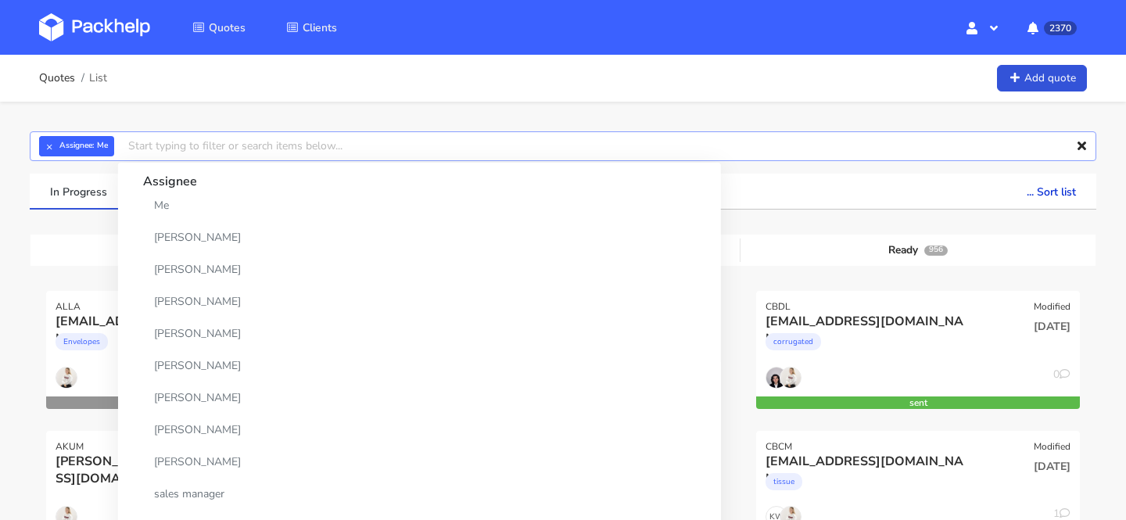
paste input "CAZC-1"
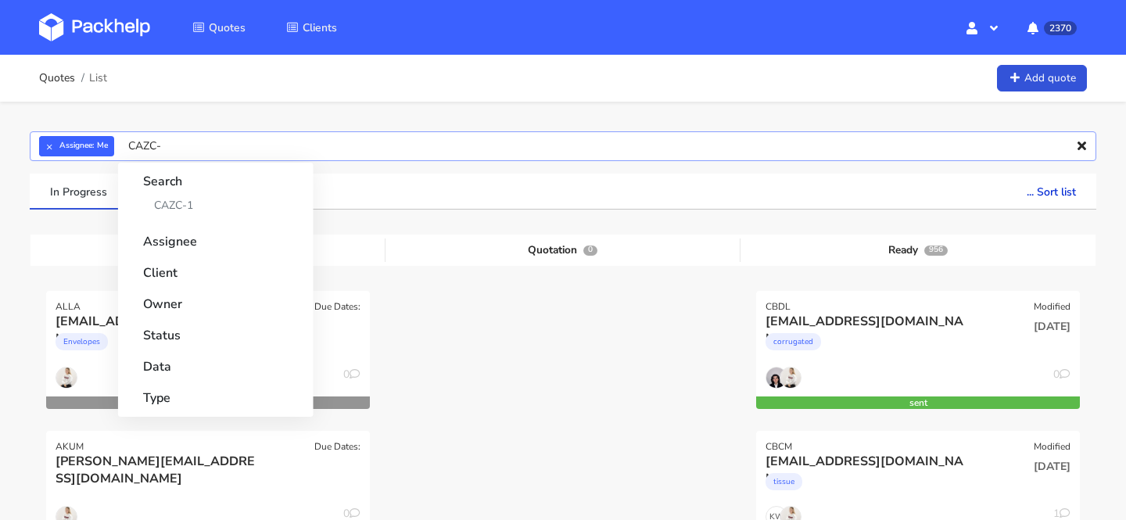
type input "CAZC"
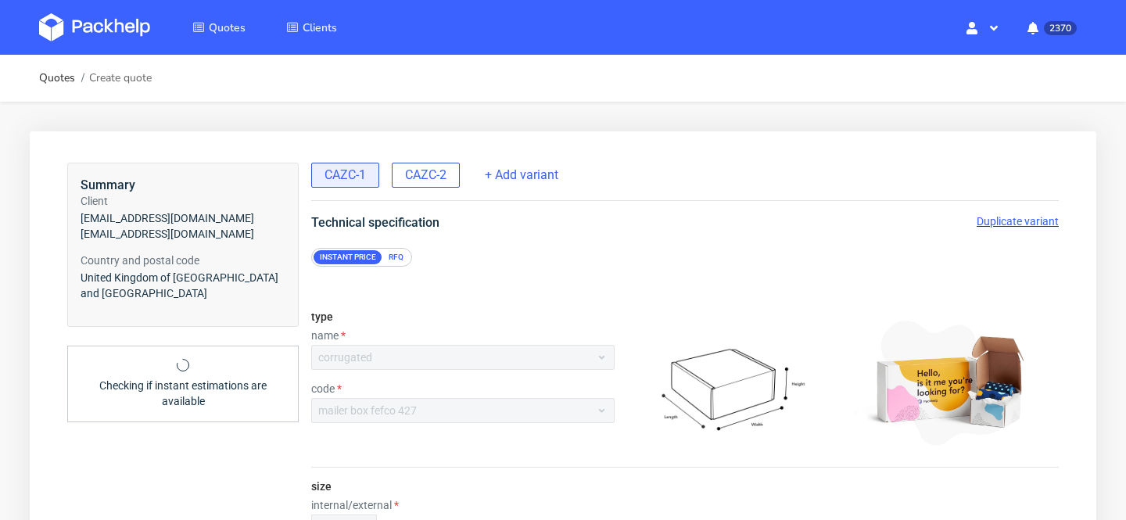
click at [438, 164] on div "CAZC-2" at bounding box center [426, 175] width 68 height 25
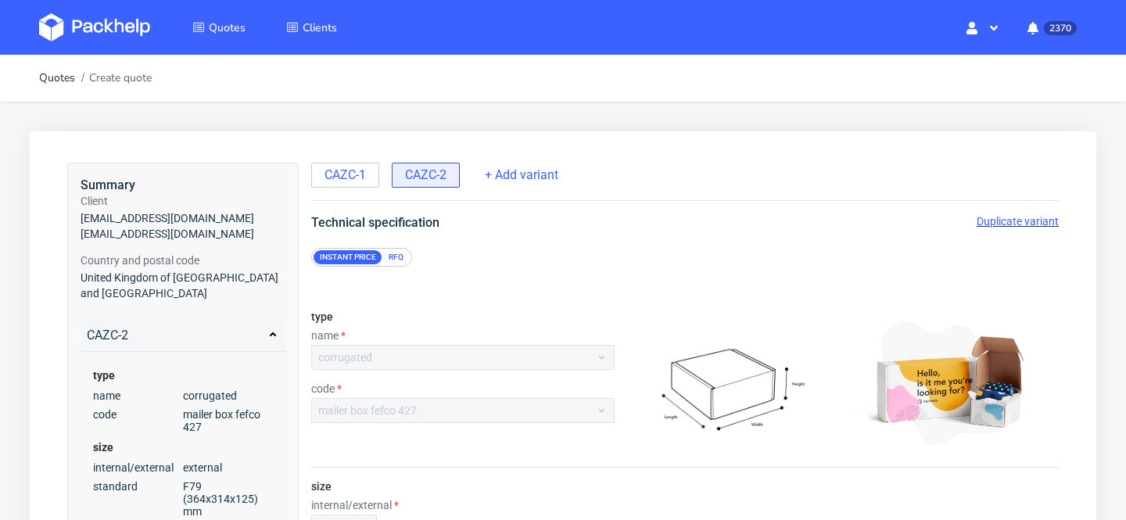
click at [1018, 220] on span "Duplicate variant" at bounding box center [1018, 221] width 82 height 13
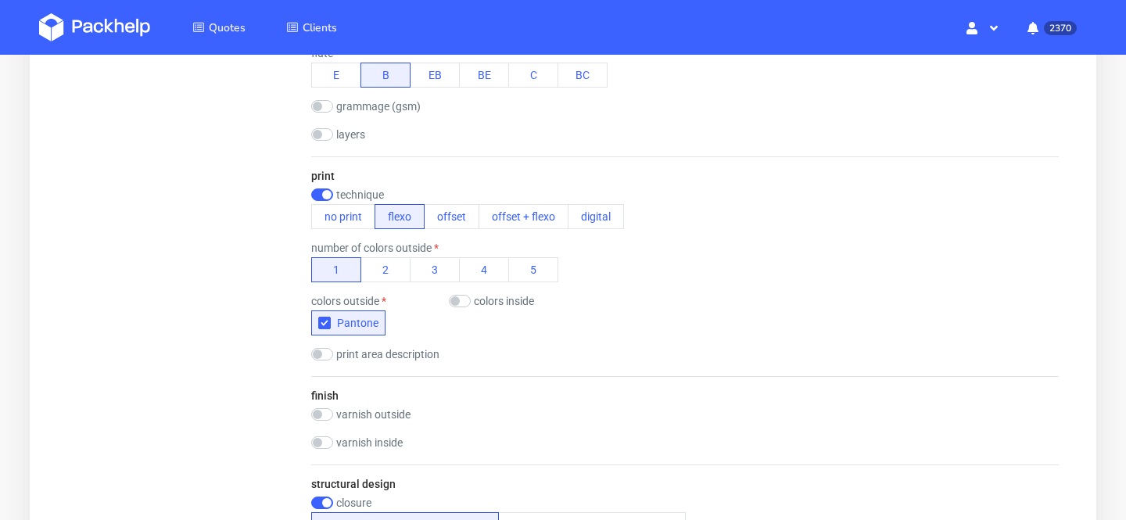
scroll to position [795, 0]
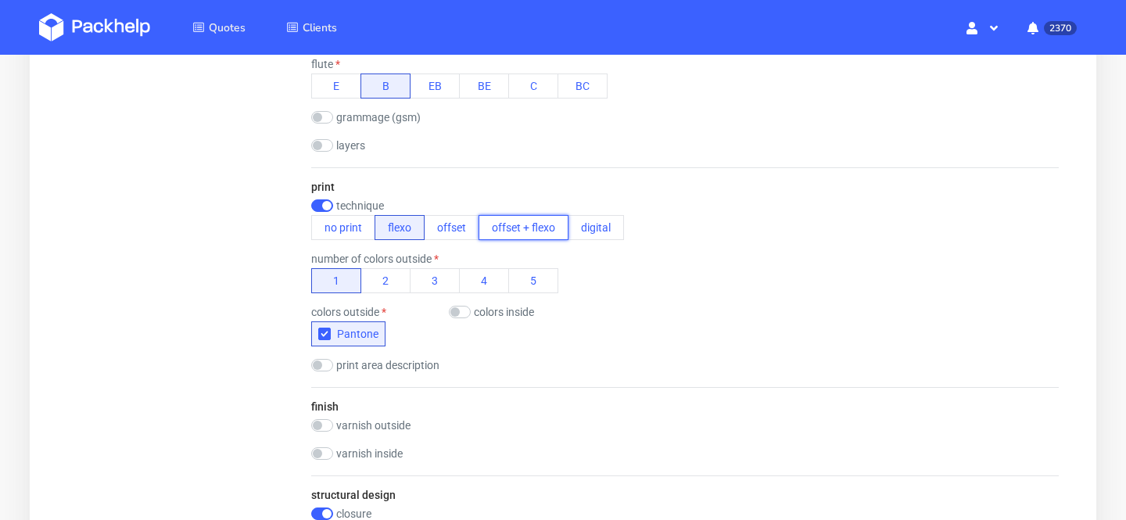
click at [523, 231] on button "offset + flexo" at bounding box center [524, 227] width 90 height 25
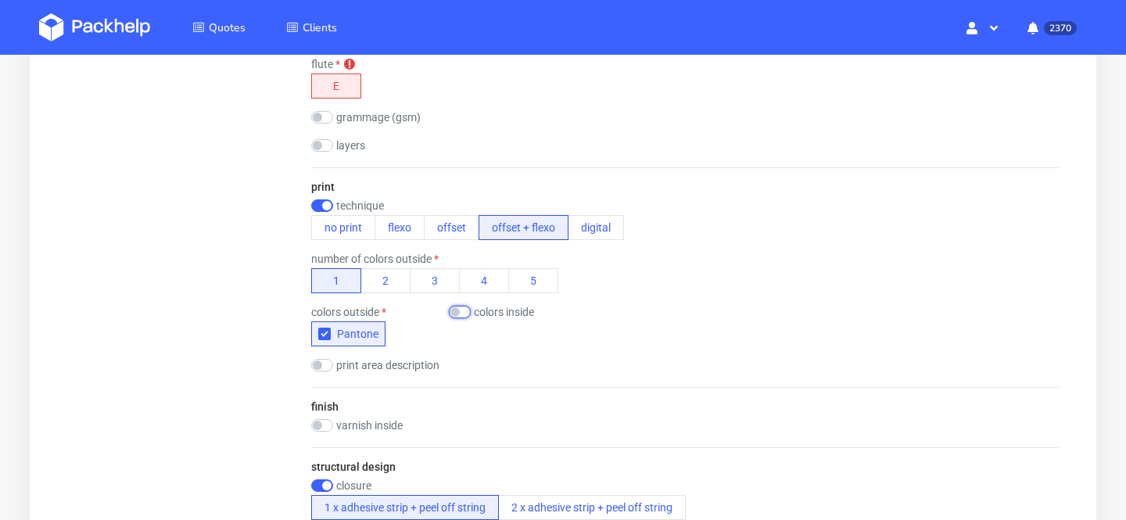
click at [461, 310] on input "checkbox" at bounding box center [460, 312] width 22 height 13
checkbox input "true"
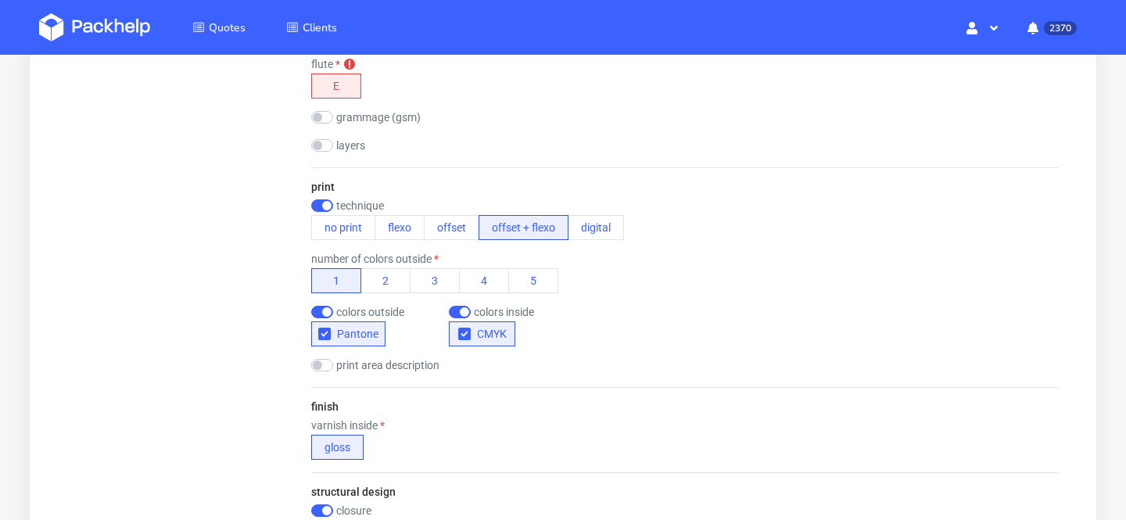
click at [558, 325] on div "CMYK" at bounding box center [511, 333] width 125 height 25
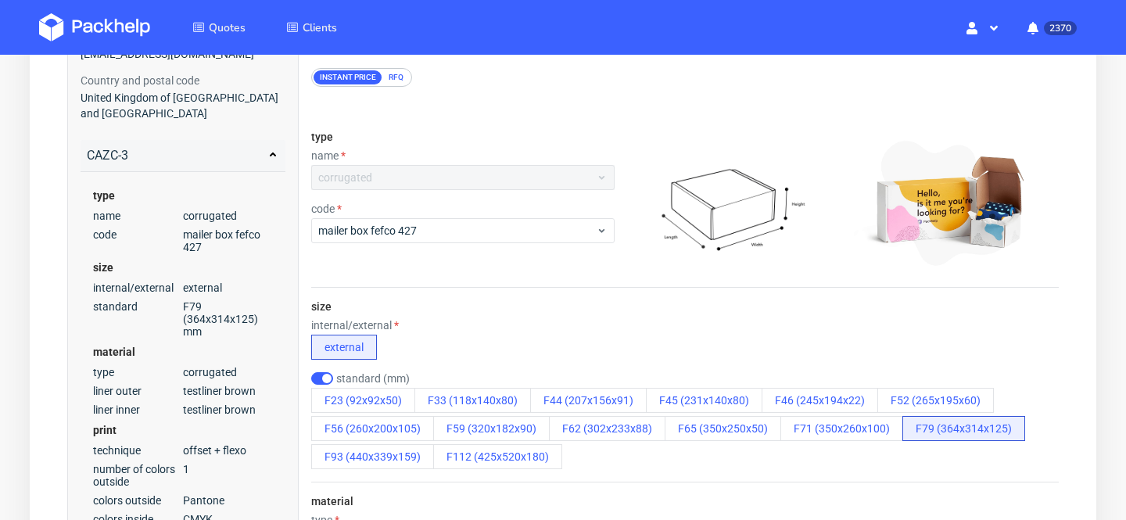
scroll to position [0, 0]
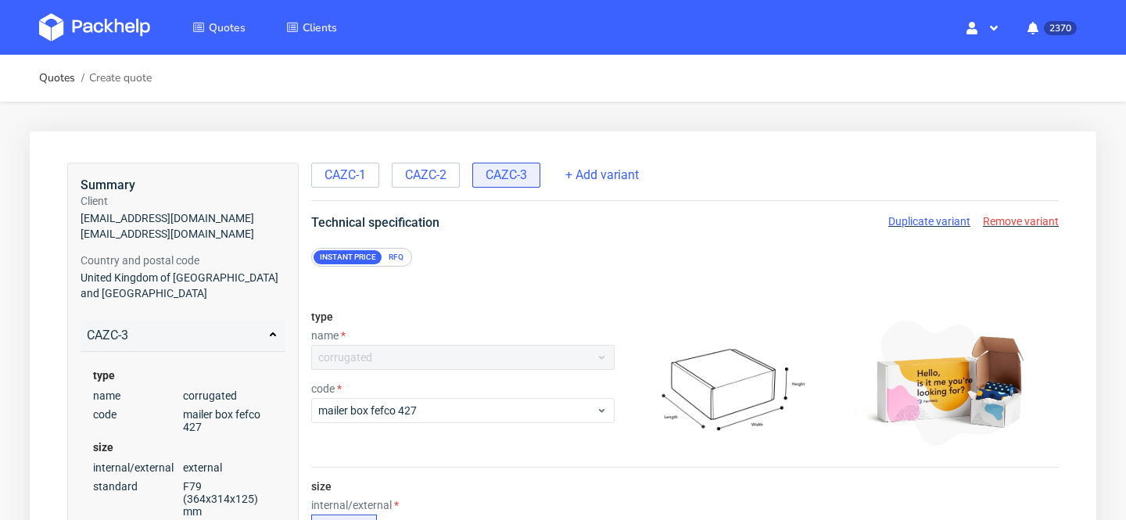
click at [933, 221] on span "Duplicate variant" at bounding box center [929, 221] width 82 height 13
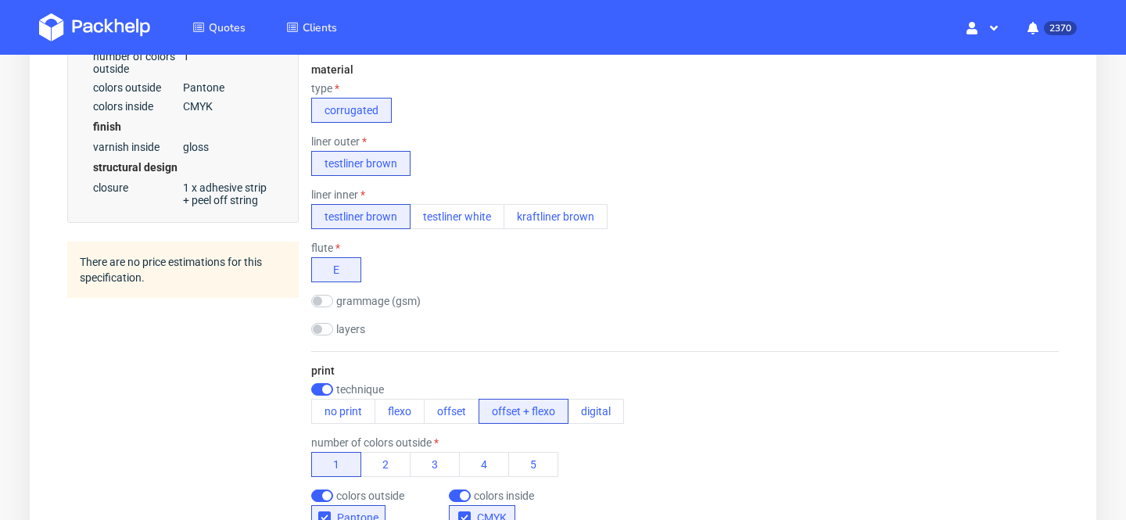
scroll to position [601, 0]
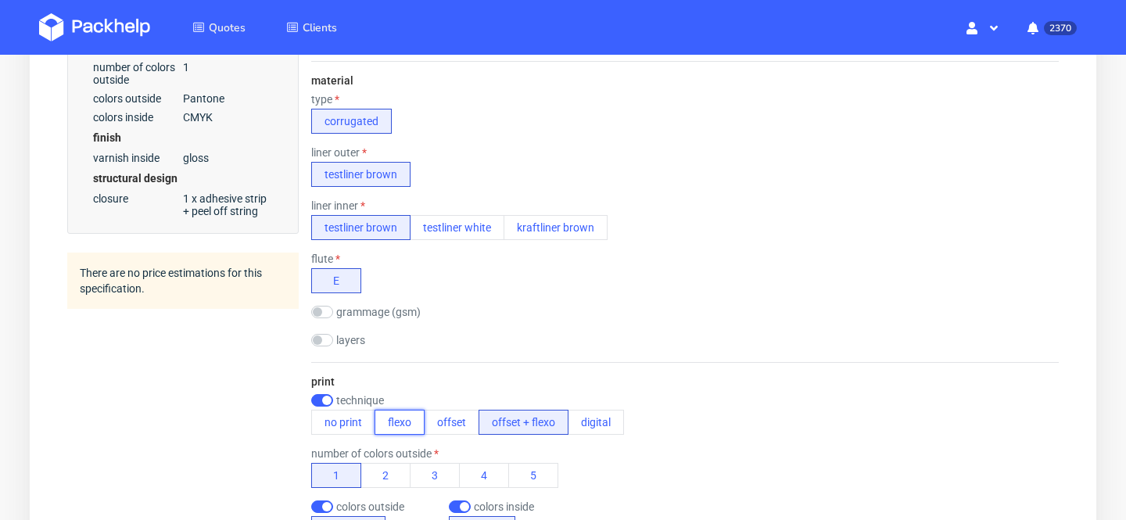
click at [404, 418] on button "flexo" at bounding box center [400, 422] width 50 height 25
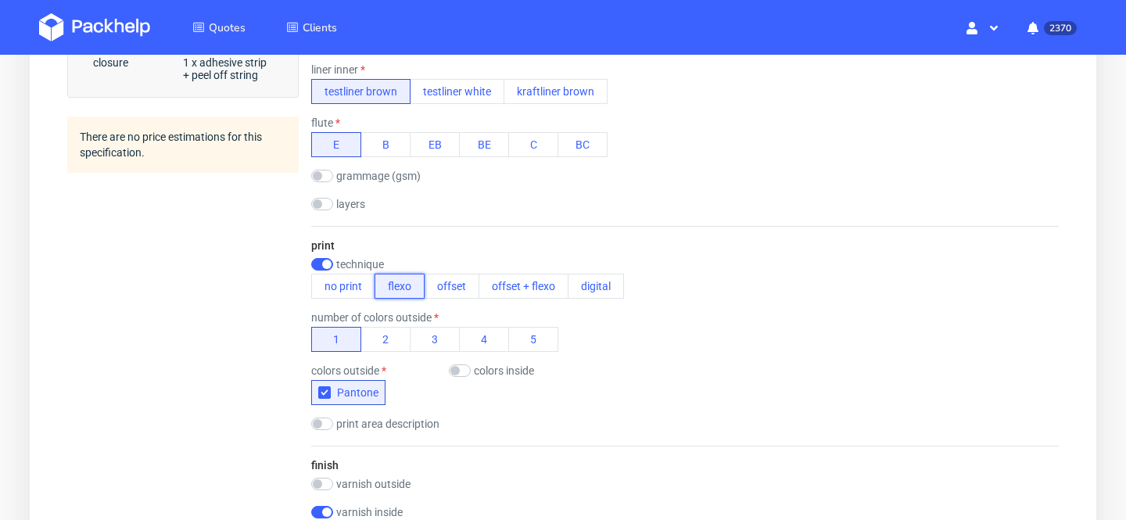
scroll to position [741, 0]
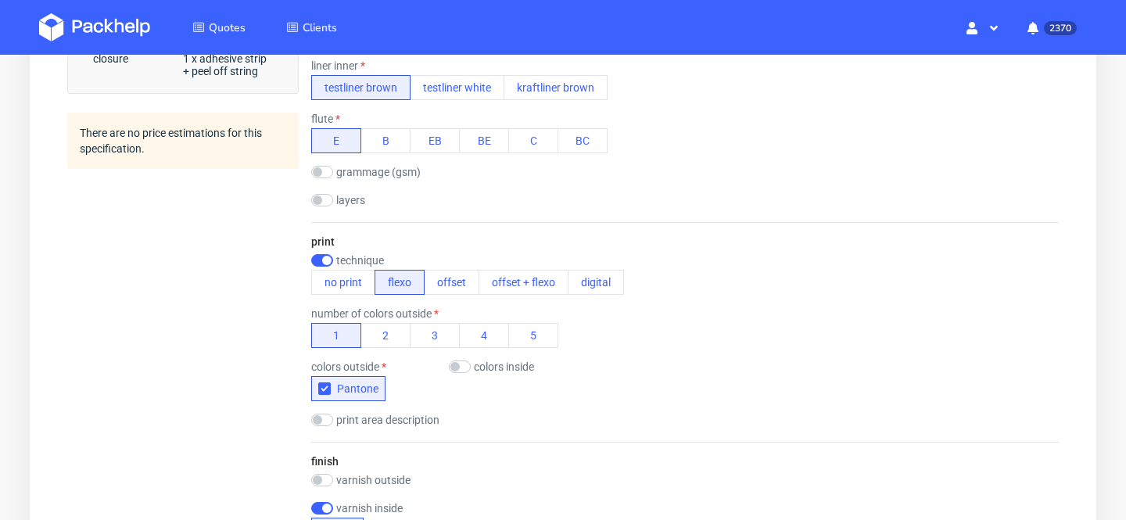
click at [504, 363] on label "colors inside" at bounding box center [504, 367] width 60 height 13
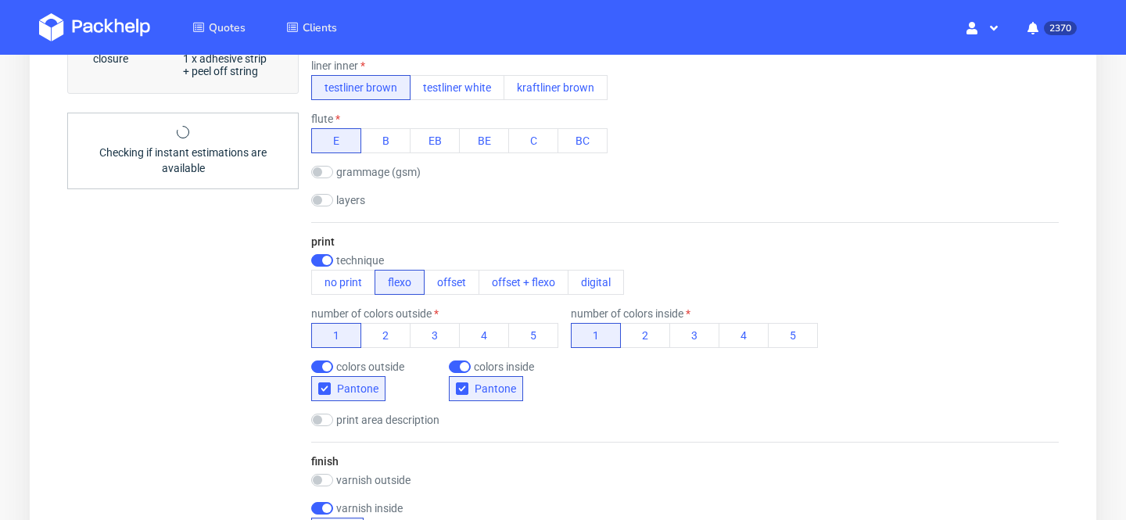
checkbox input "true"
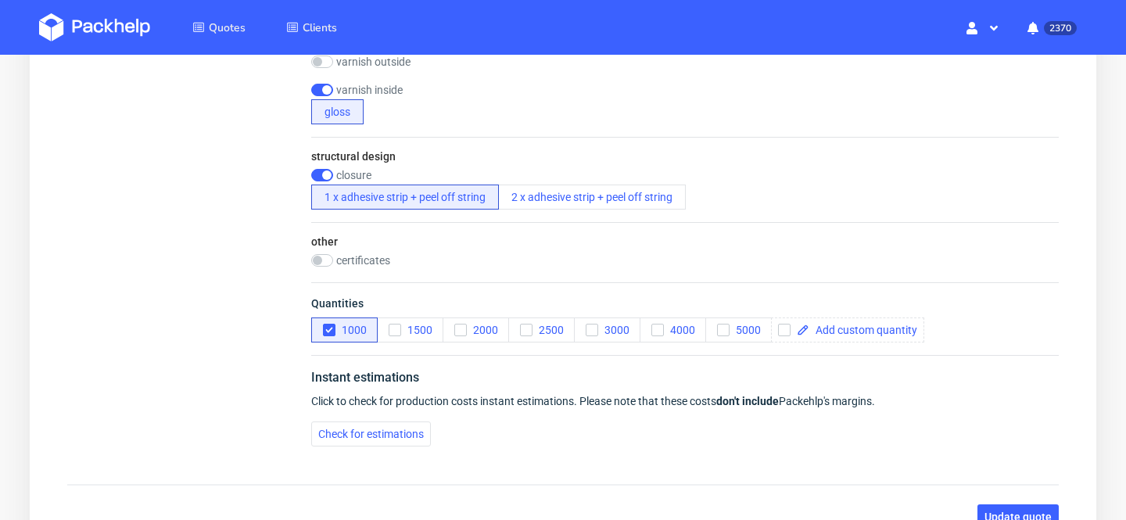
scroll to position [1294, 0]
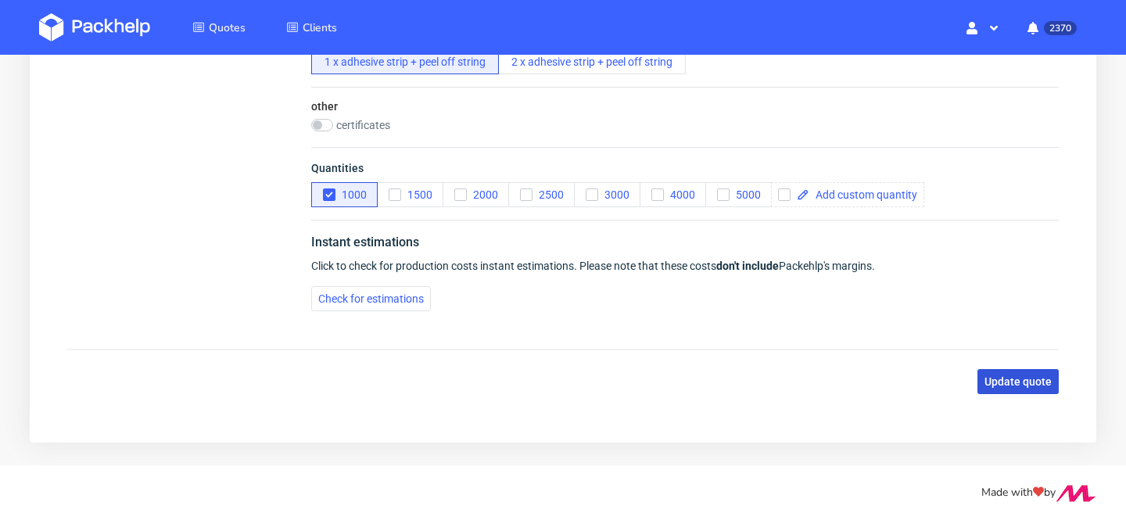
click at [1016, 379] on span "Update quote" at bounding box center [1018, 381] width 67 height 11
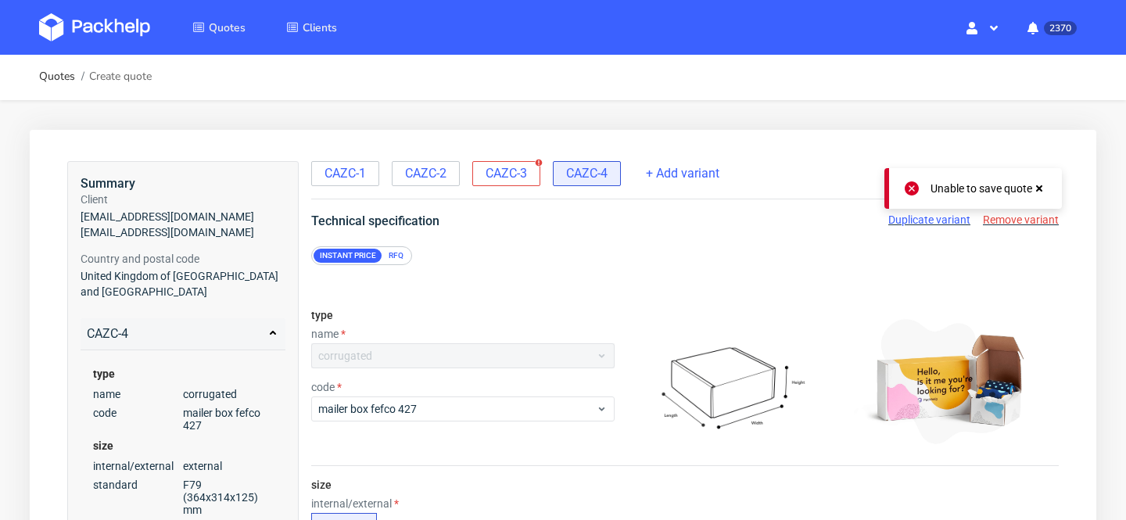
scroll to position [0, 0]
click at [526, 179] on span "CAZC-3" at bounding box center [506, 175] width 41 height 17
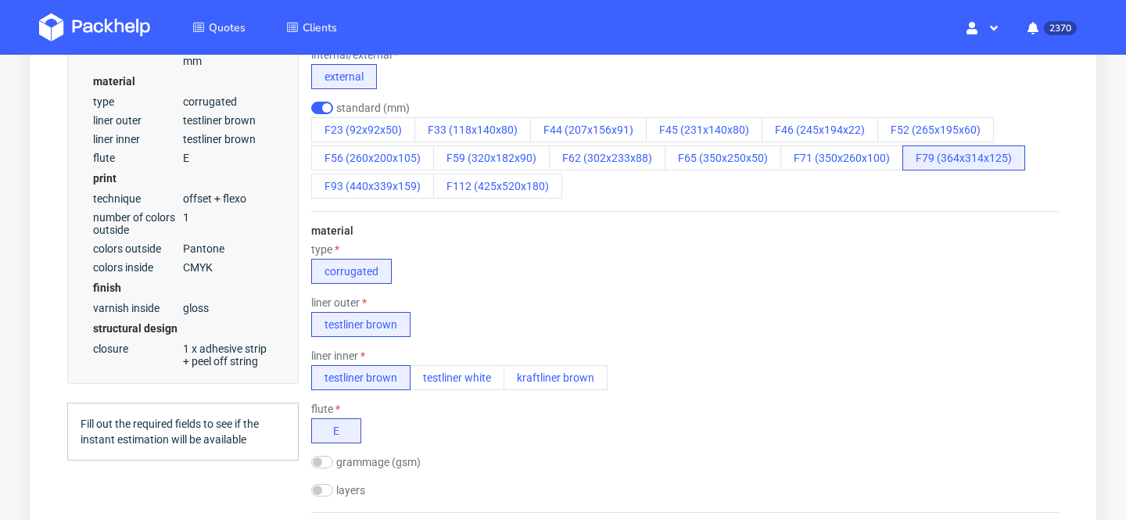
scroll to position [1266, 0]
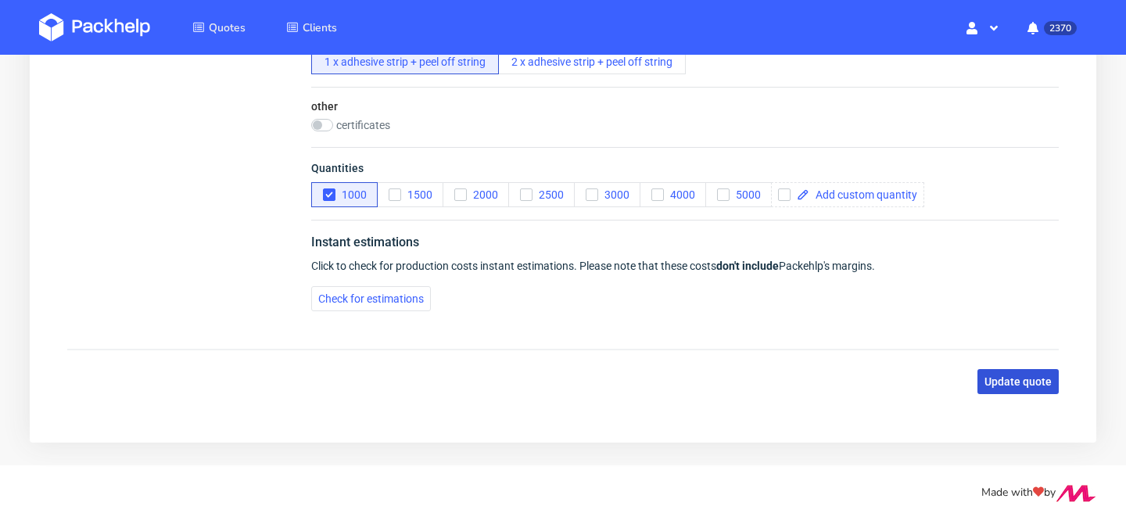
click at [1004, 372] on button "Update quote" at bounding box center [1017, 381] width 81 height 25
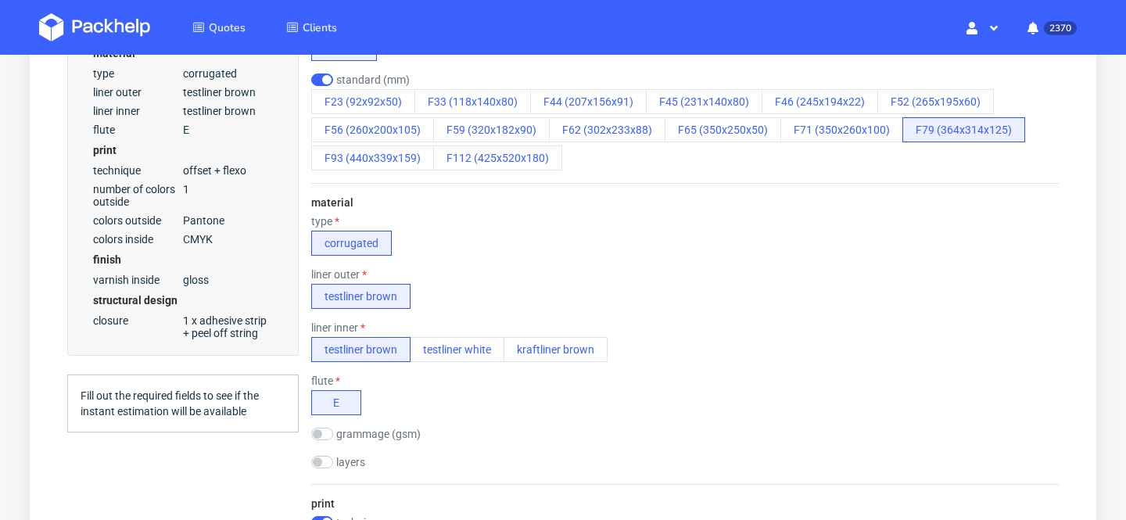
scroll to position [430, 0]
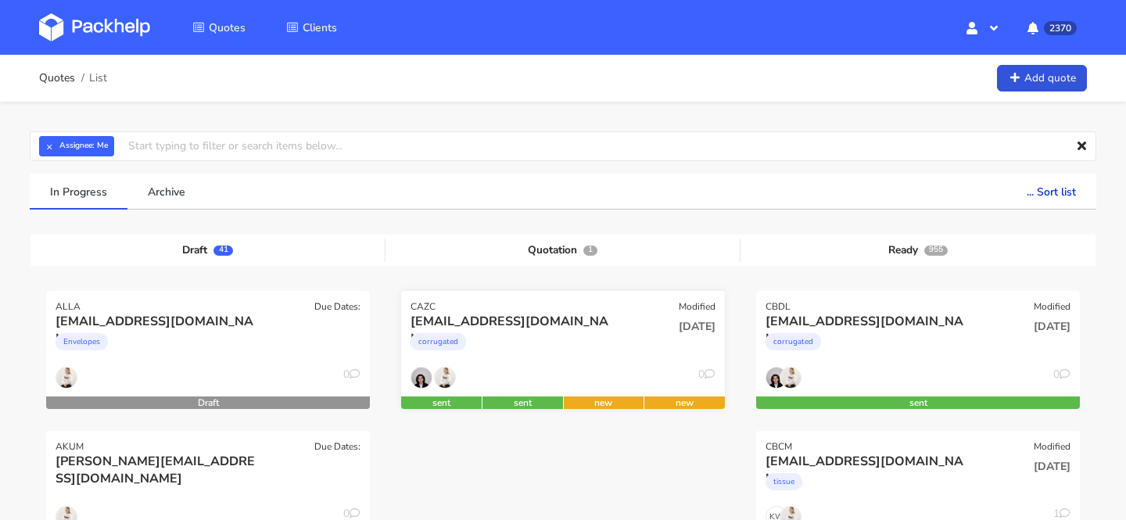
click at [551, 342] on div "corrugated" at bounding box center [514, 345] width 207 height 31
click at [490, 316] on div "[EMAIL_ADDRESS][DOMAIN_NAME]" at bounding box center [514, 321] width 207 height 17
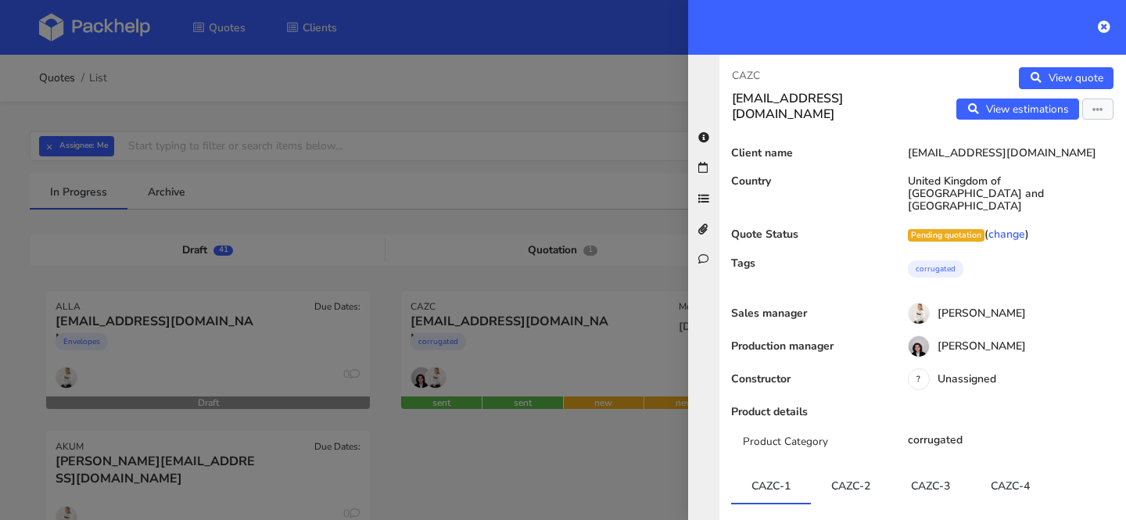
click at [748, 72] on p "CAZC" at bounding box center [821, 75] width 178 height 17
copy p "CAZC"
